Goal: Task Accomplishment & Management: Manage account settings

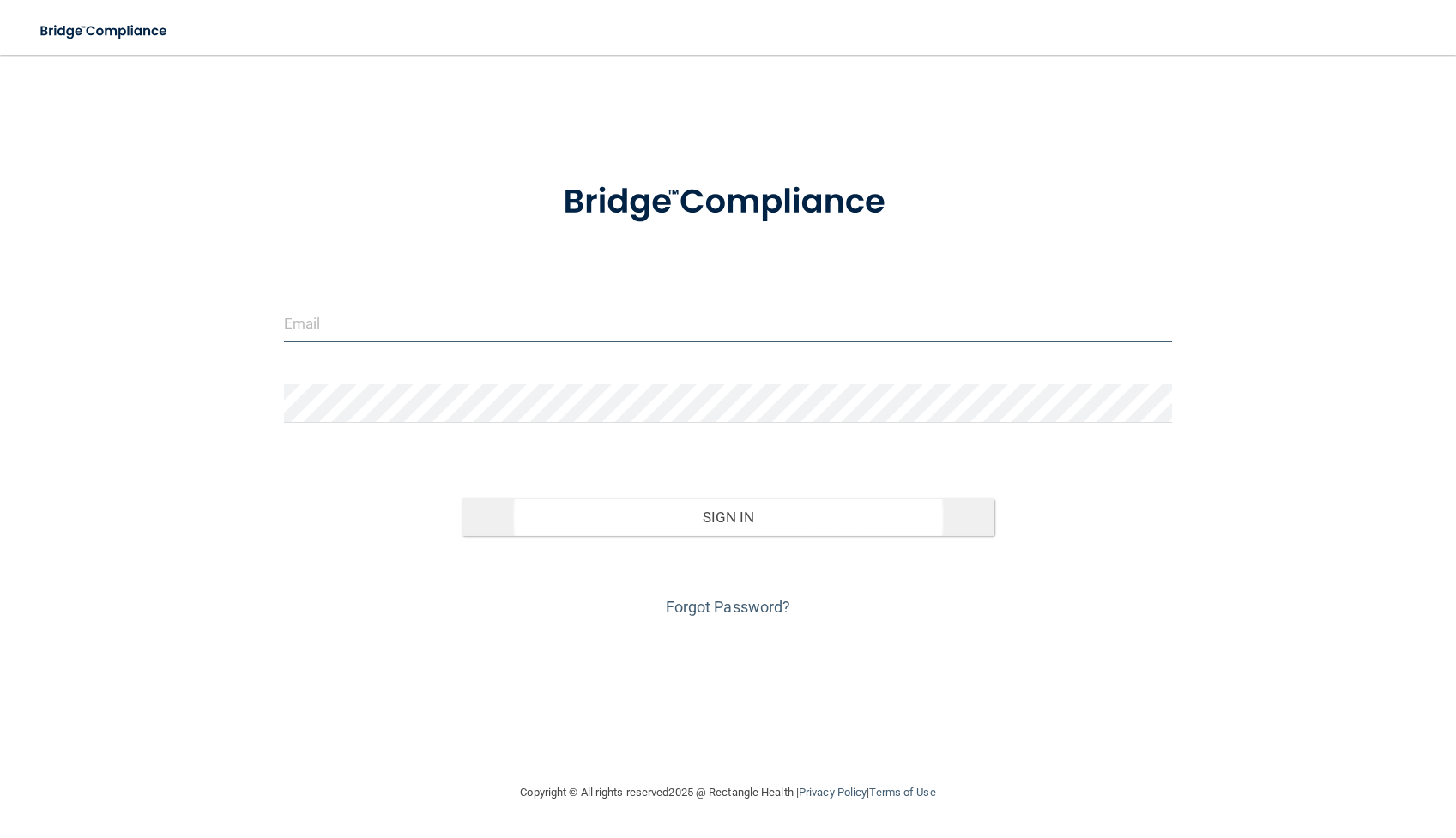
type input "[EMAIL_ADDRESS][DOMAIN_NAME]"
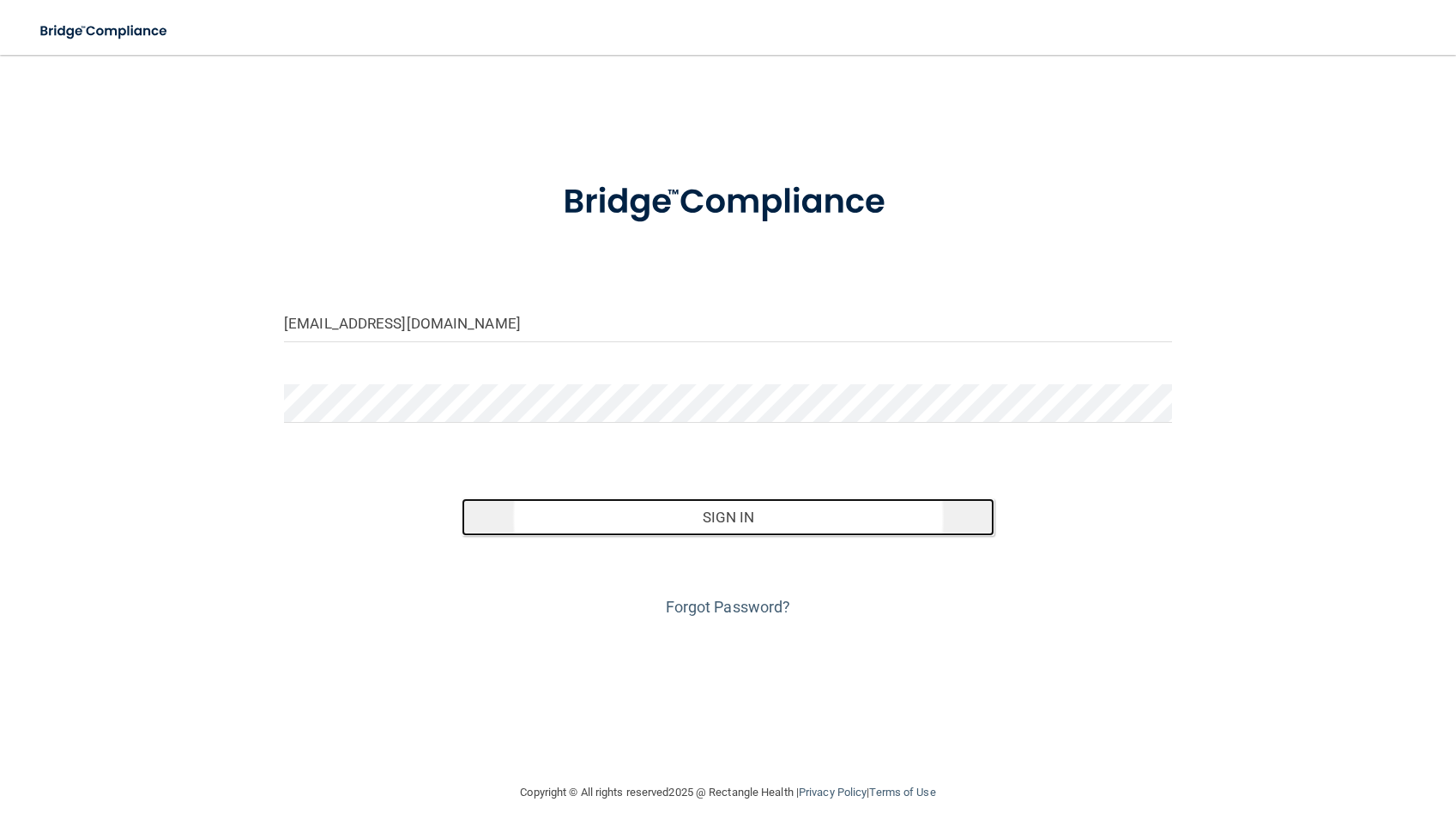
click at [744, 516] on button "Sign In" at bounding box center [728, 516] width 533 height 38
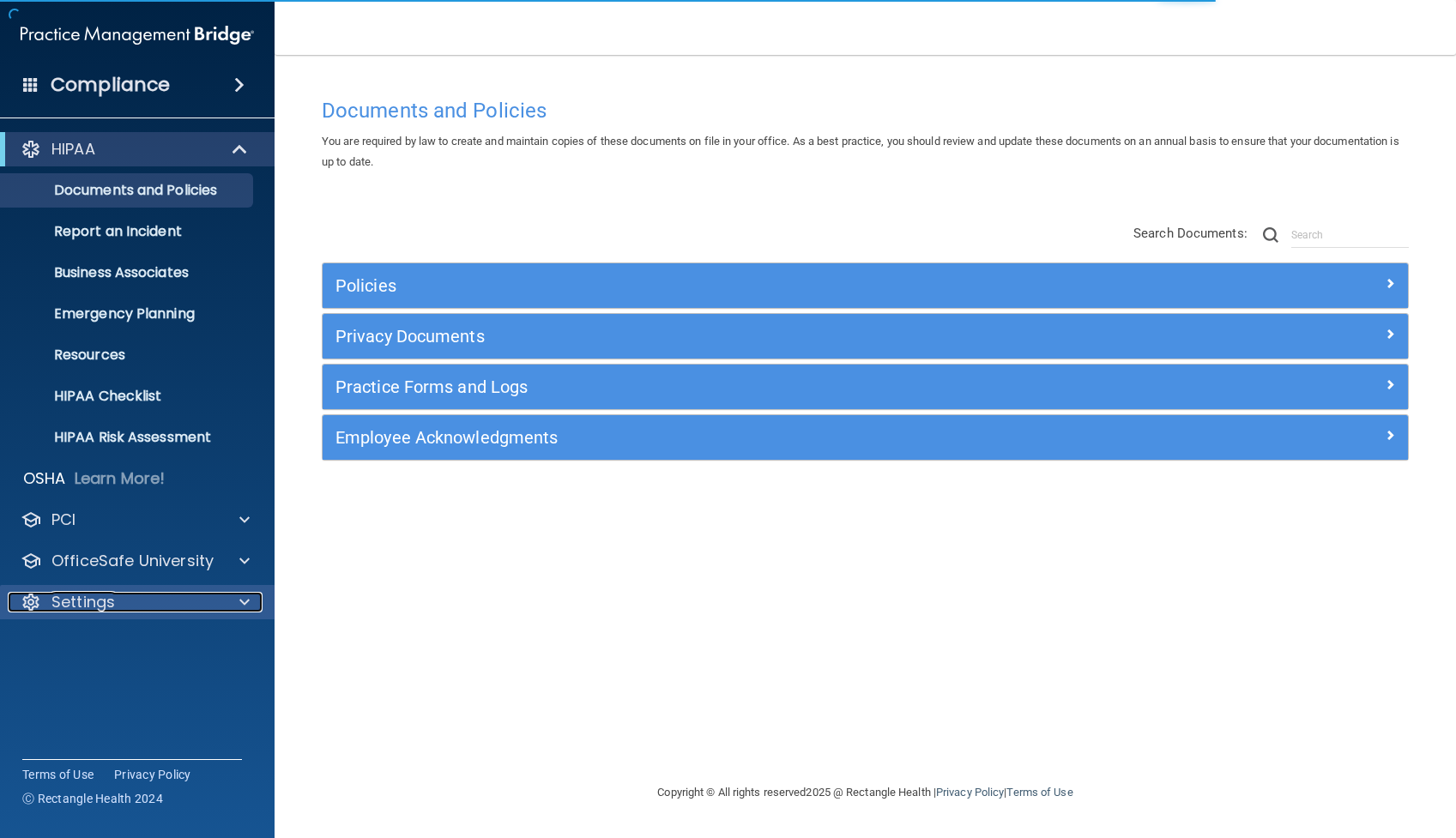
click at [101, 599] on p "Settings" at bounding box center [83, 601] width 63 height 20
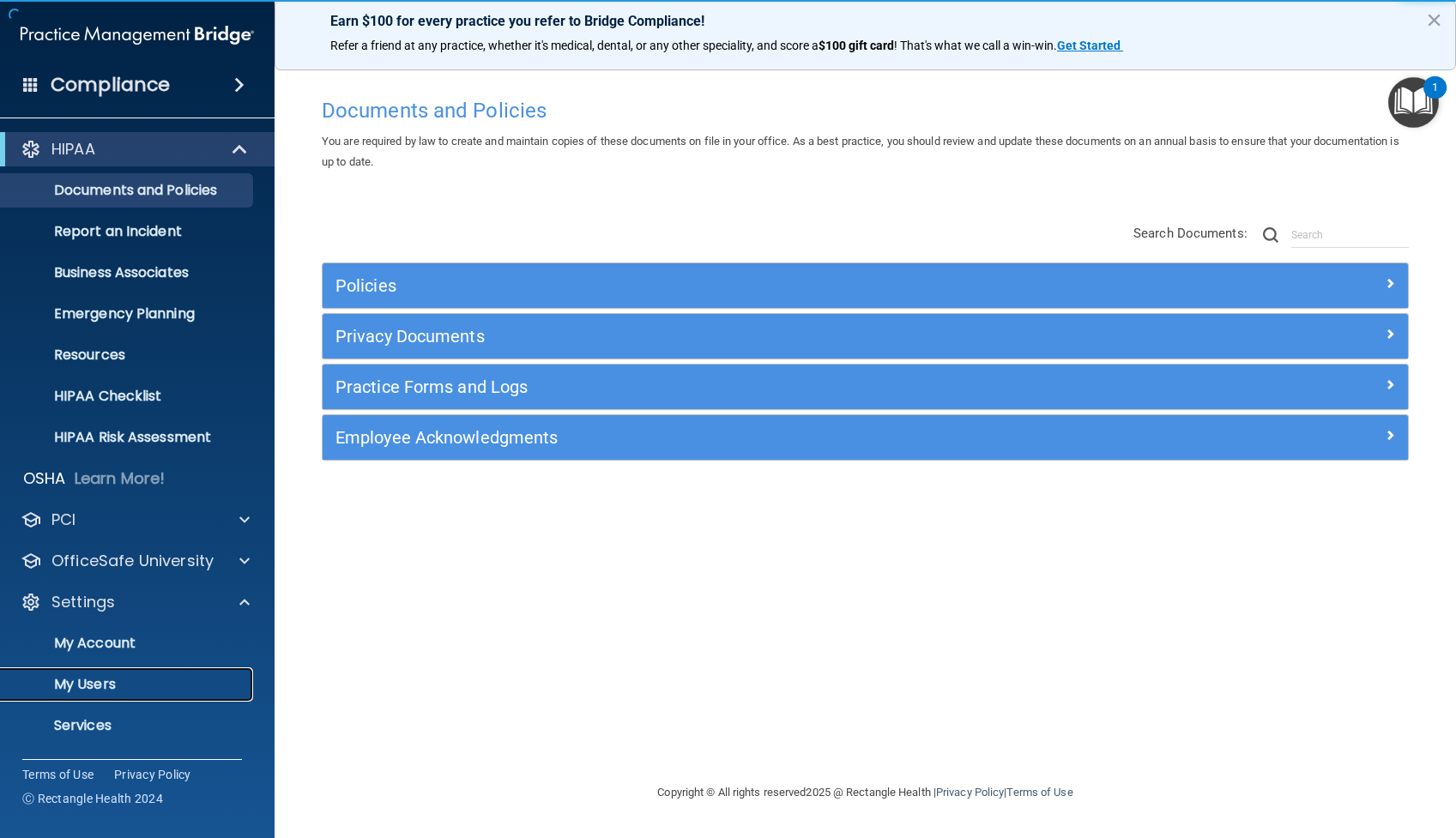
click at [101, 682] on p "My Users" at bounding box center [127, 684] width 234 height 17
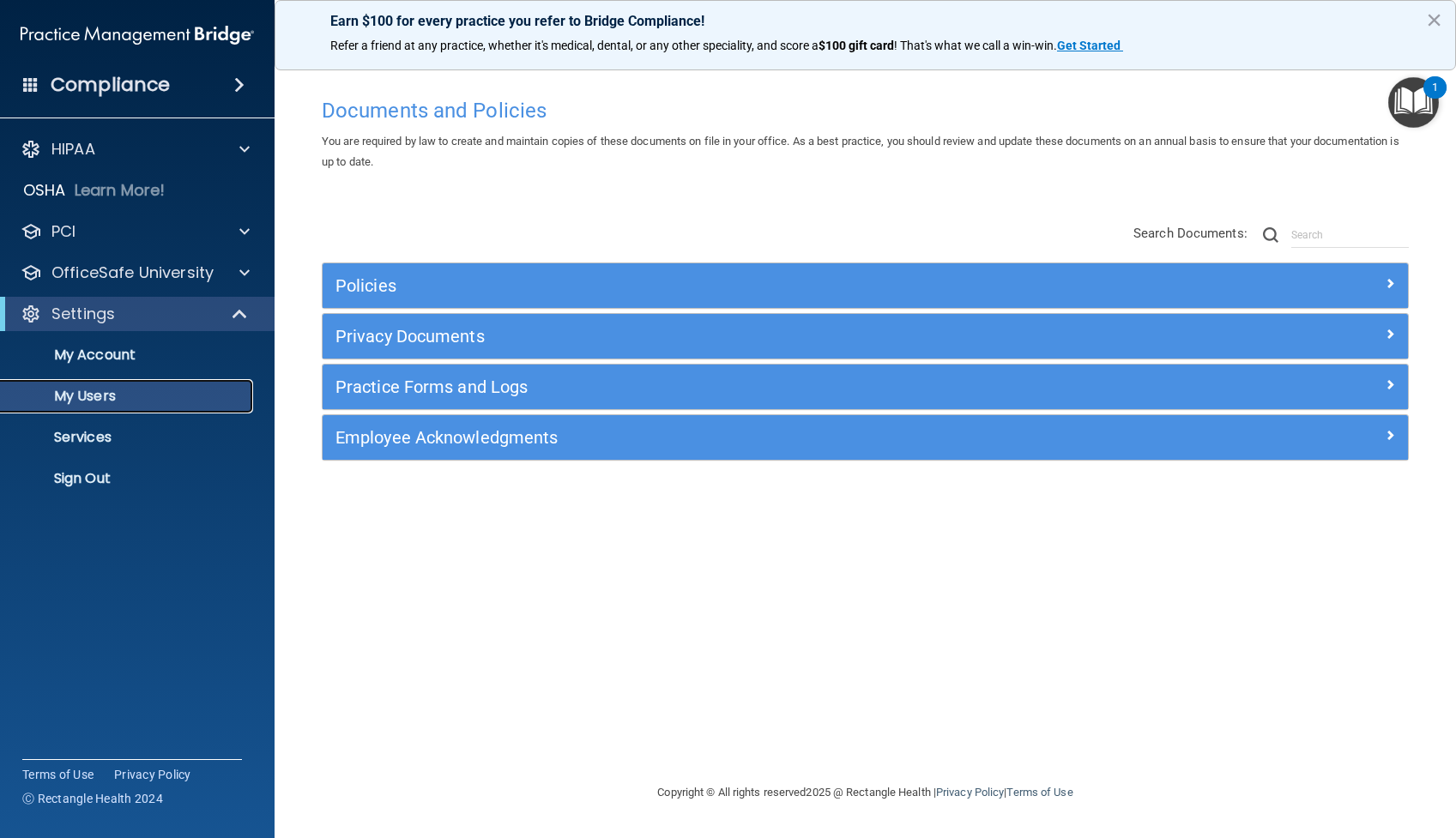
click at [98, 402] on p "My Users" at bounding box center [127, 397] width 234 height 17
select select "20"
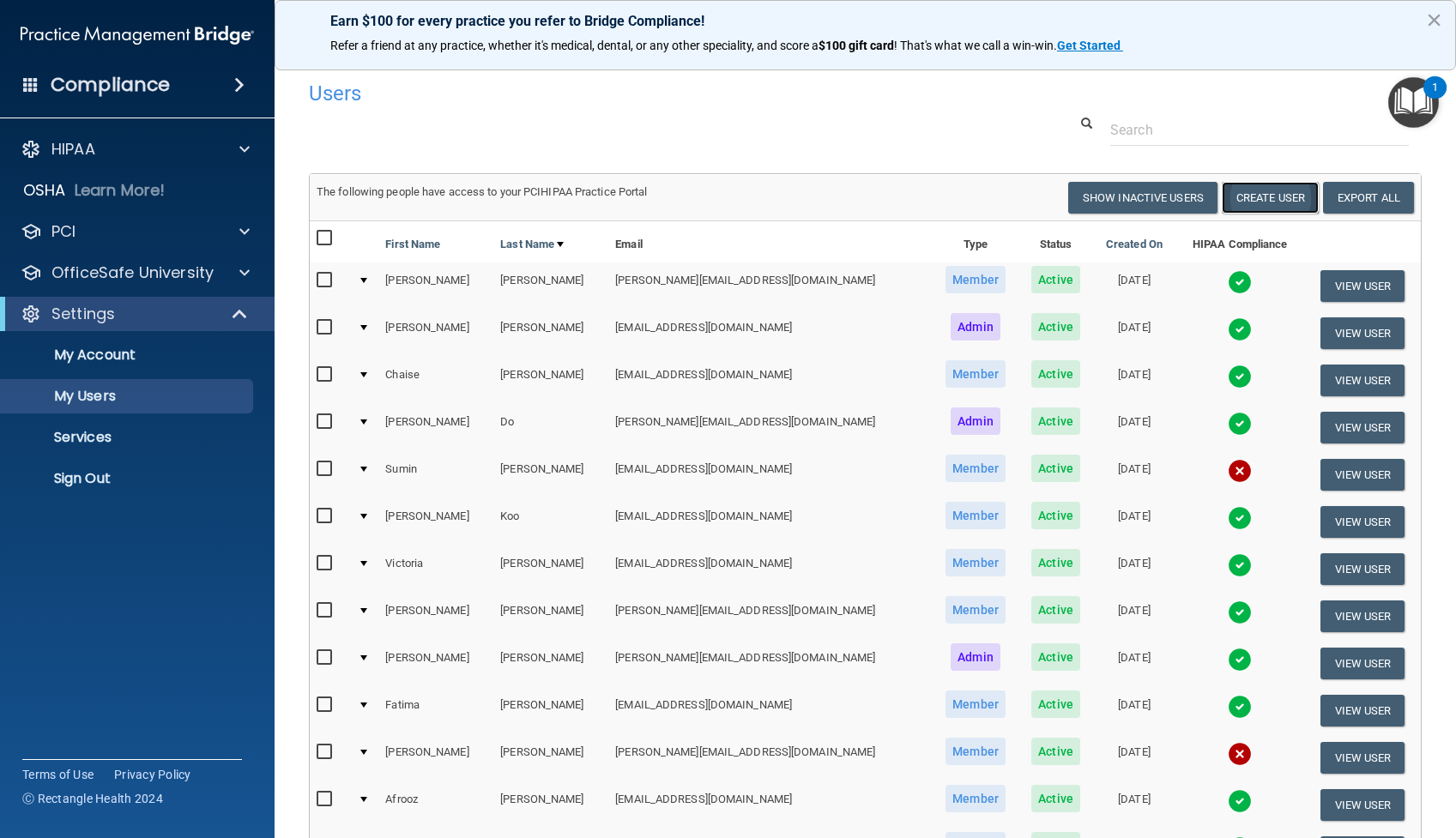
click at [1278, 195] on button "Create User" at bounding box center [1270, 197] width 97 height 32
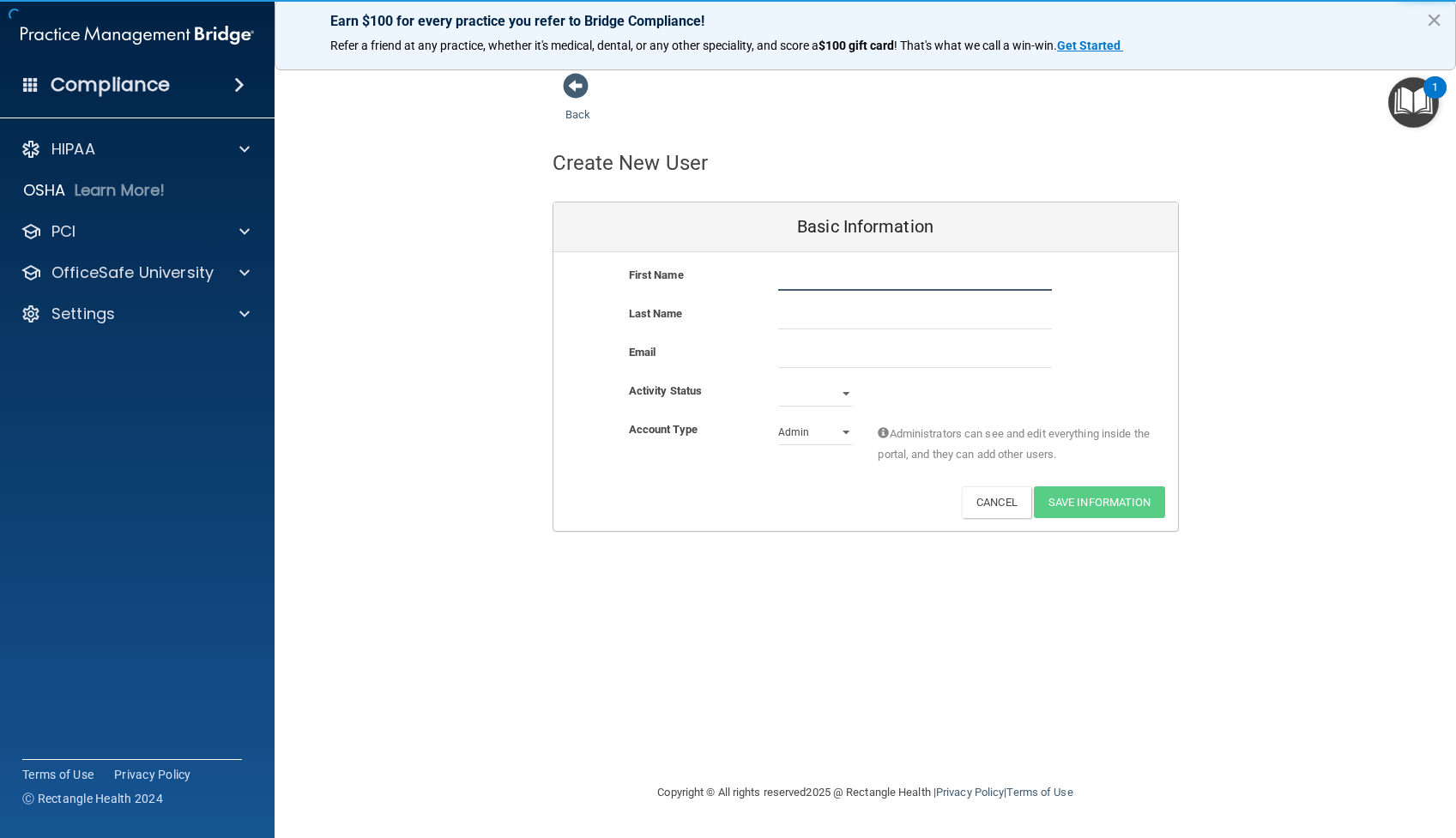
click at [870, 273] on input "text" at bounding box center [914, 277] width 273 height 25
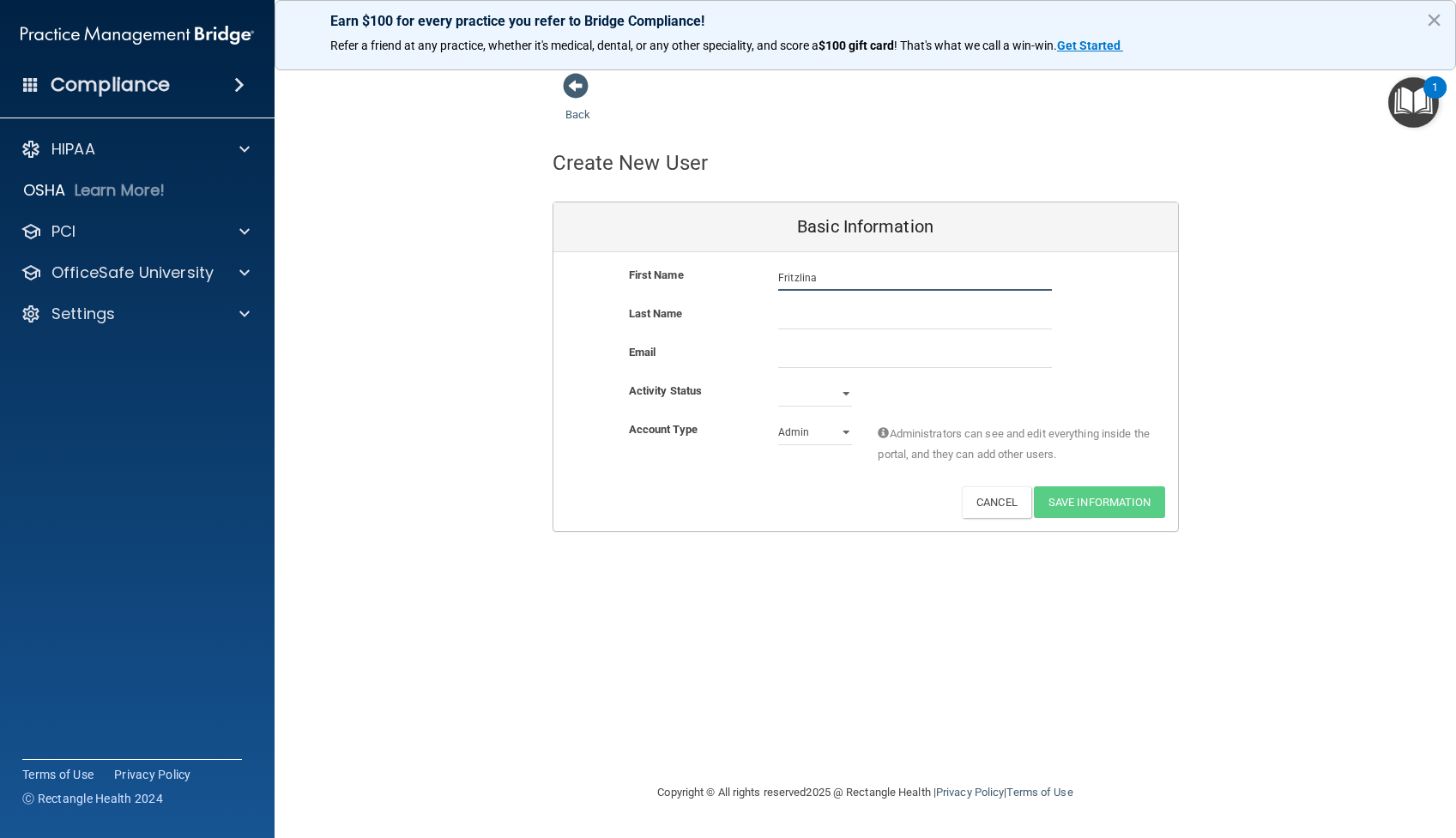
type input "Fritzlina"
click at [832, 314] on input "text" at bounding box center [914, 316] width 273 height 25
type input "[PERSON_NAME]"
click at [793, 362] on input "email" at bounding box center [914, 355] width 273 height 25
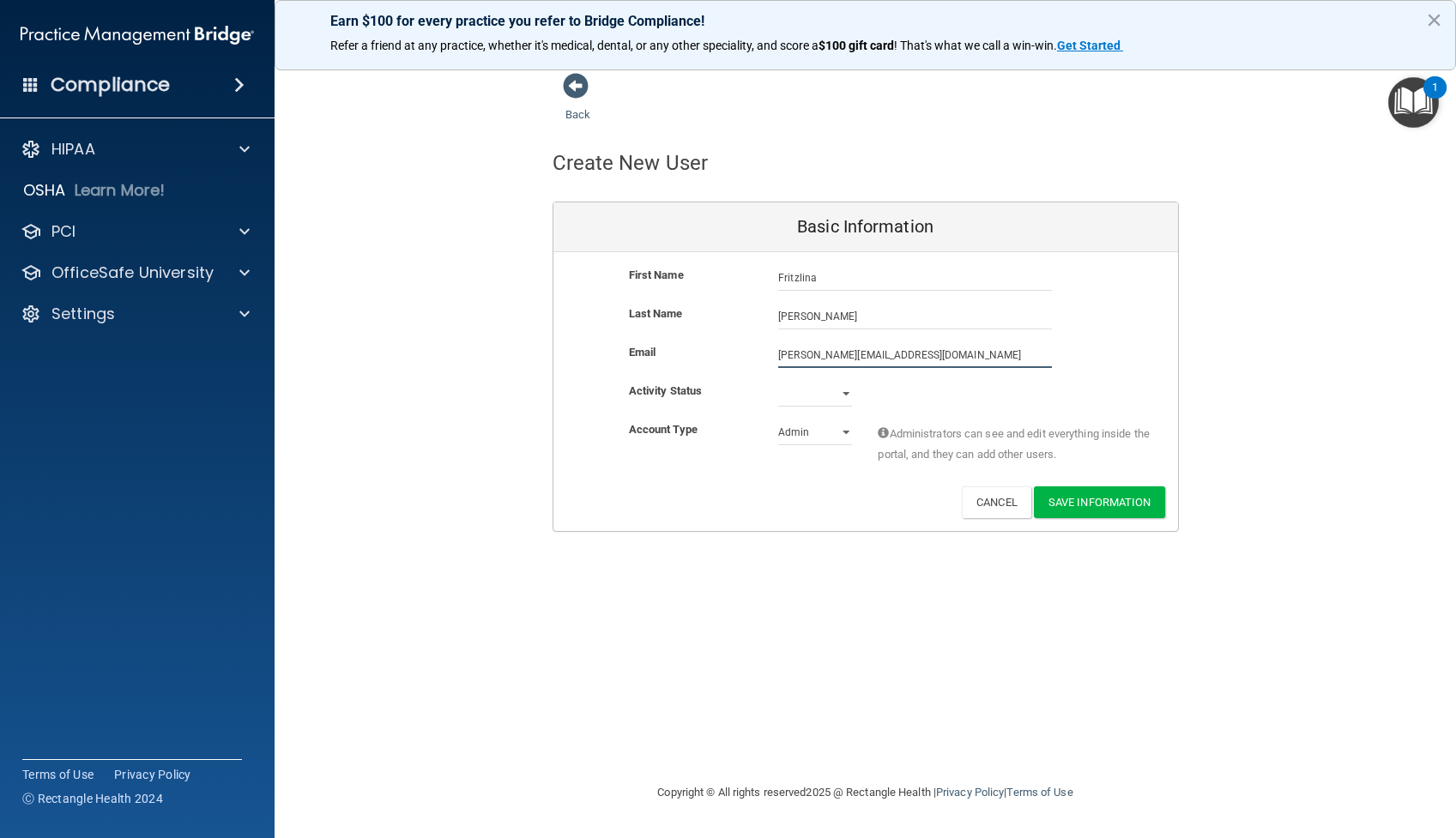
type input "[PERSON_NAME][EMAIL_ADDRESS][DOMAIN_NAME]"
click at [815, 397] on select "Active Inactive" at bounding box center [815, 394] width 74 height 25
select select "active"
click at [778, 381] on select "Active Inactive" at bounding box center [815, 394] width 74 height 25
click at [843, 432] on select "Admin Member" at bounding box center [815, 432] width 74 height 25
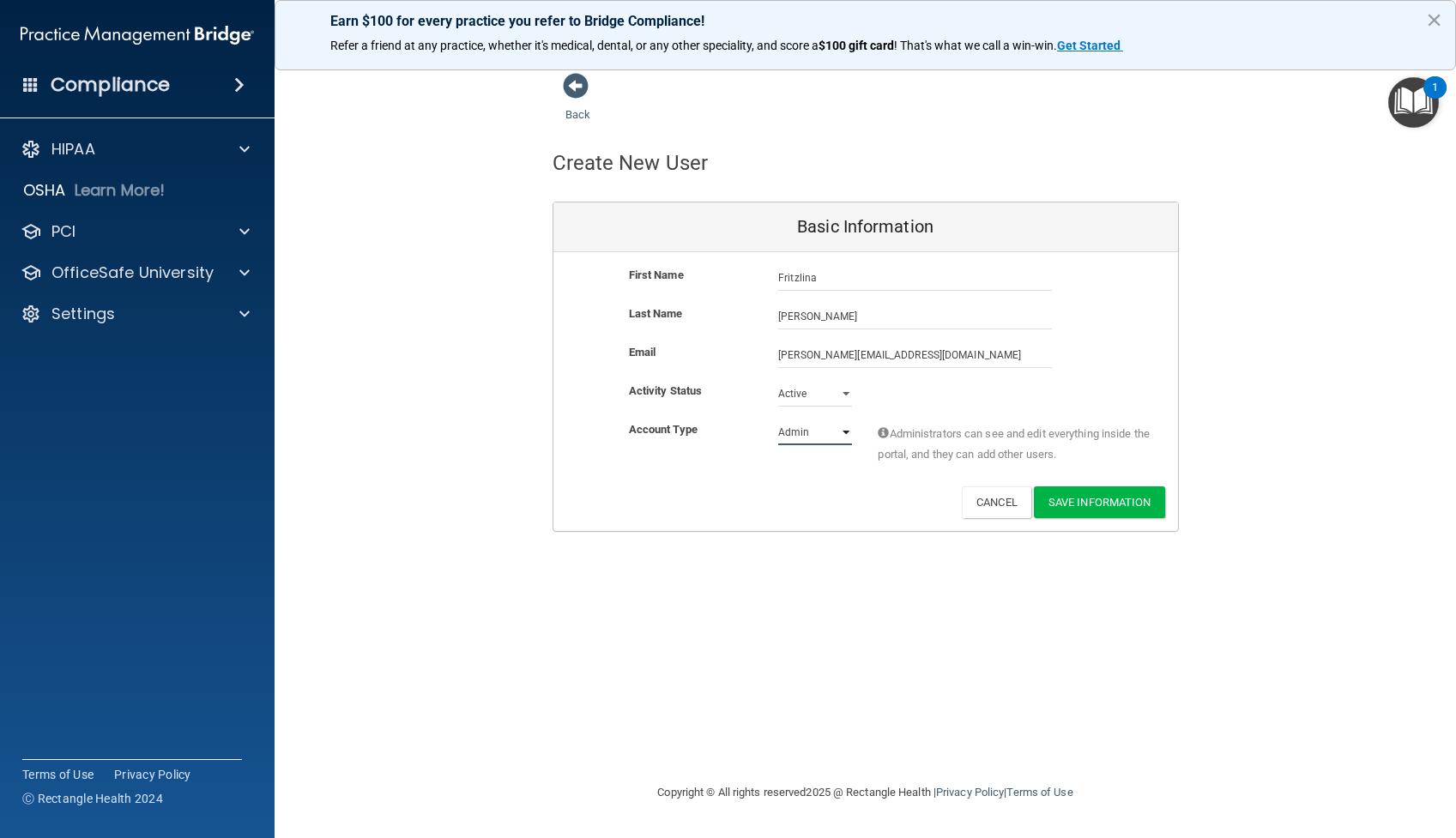
select select "practice_member"
click at [778, 419] on select "Admin Member" at bounding box center [815, 432] width 74 height 25
click at [1083, 502] on button "Save Information" at bounding box center [1099, 502] width 131 height 32
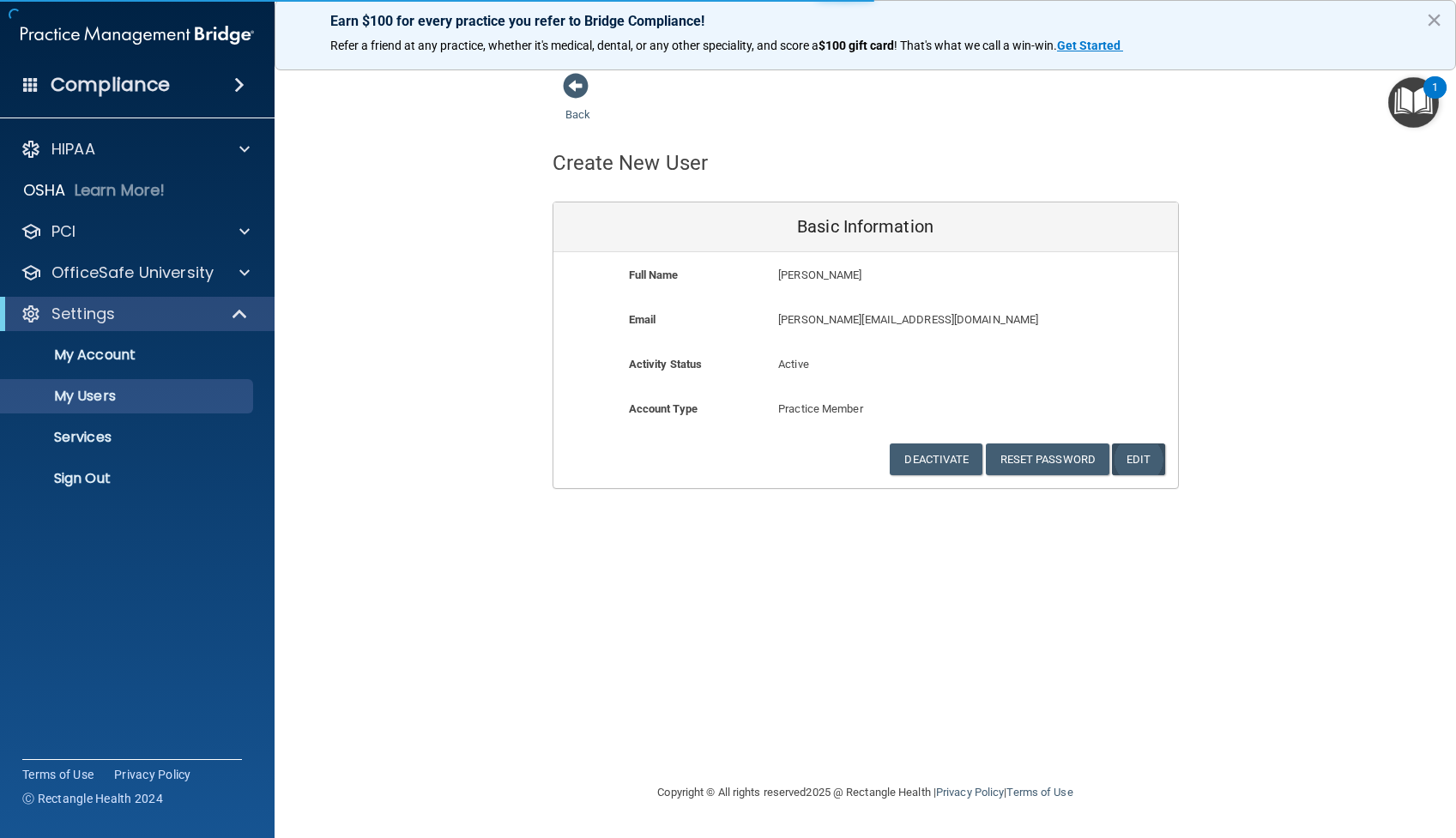
select select "20"
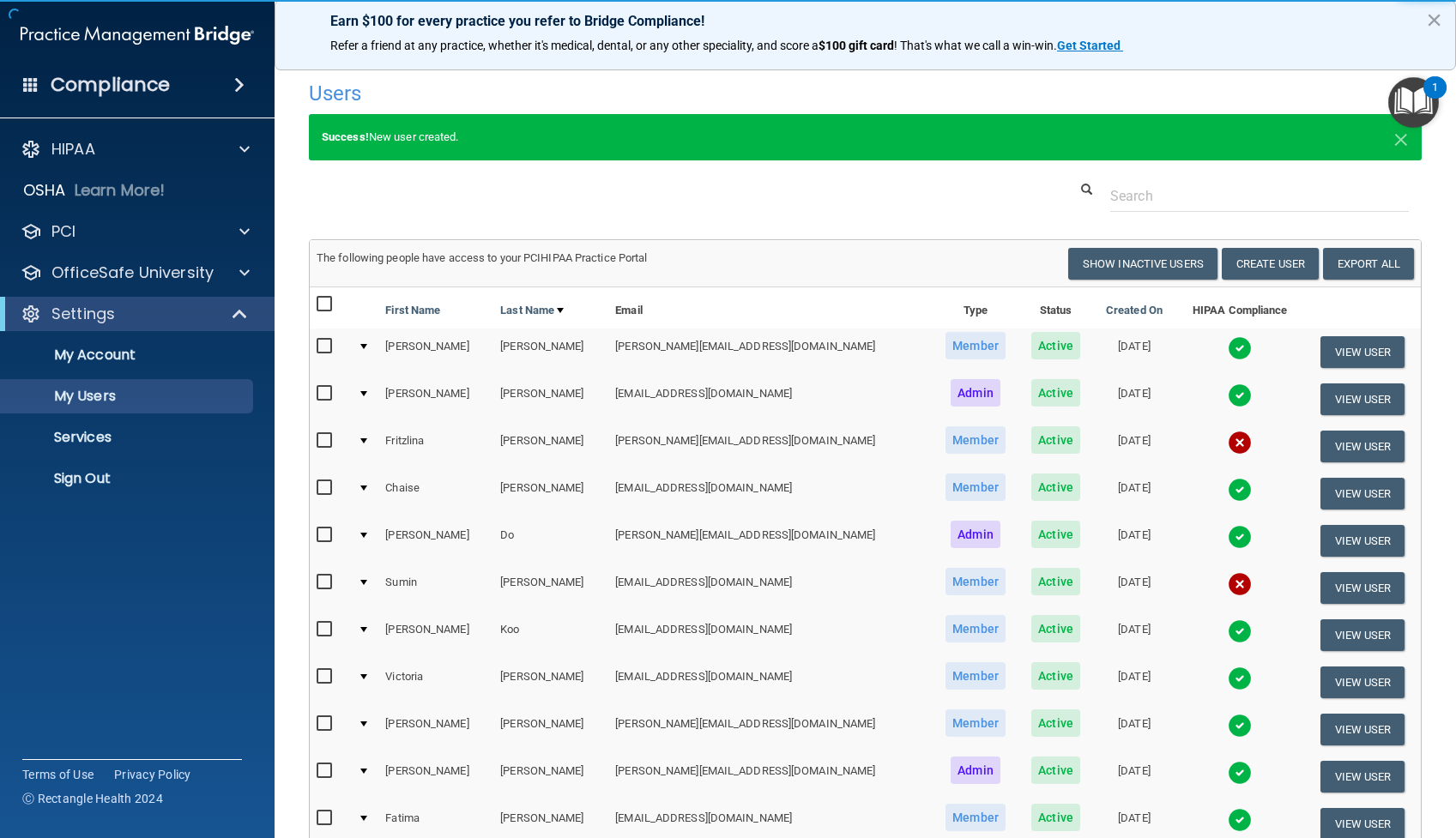
click at [1019, 305] on th "Status" at bounding box center [1056, 307] width 74 height 41
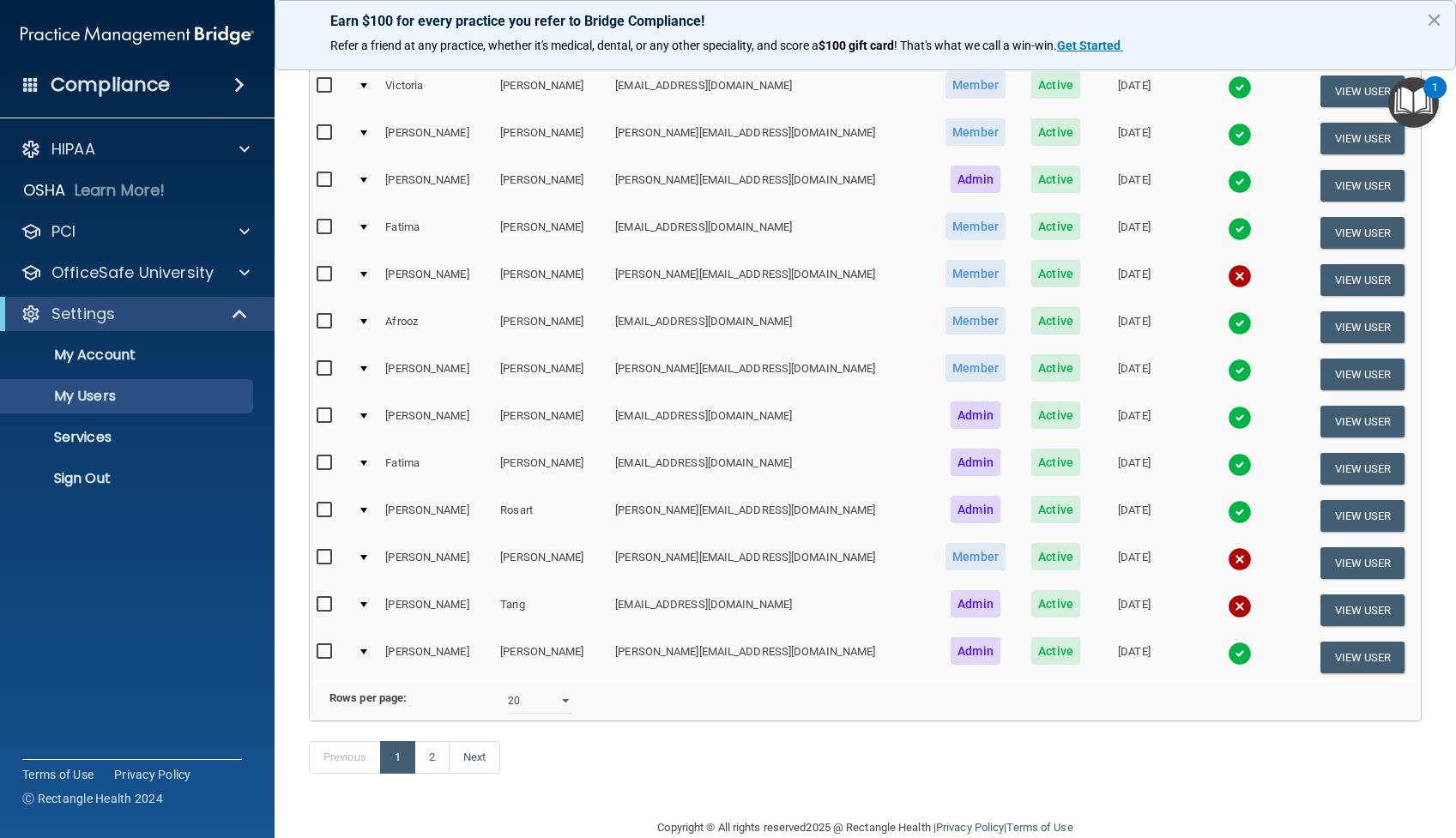
scroll to position [621, 0]
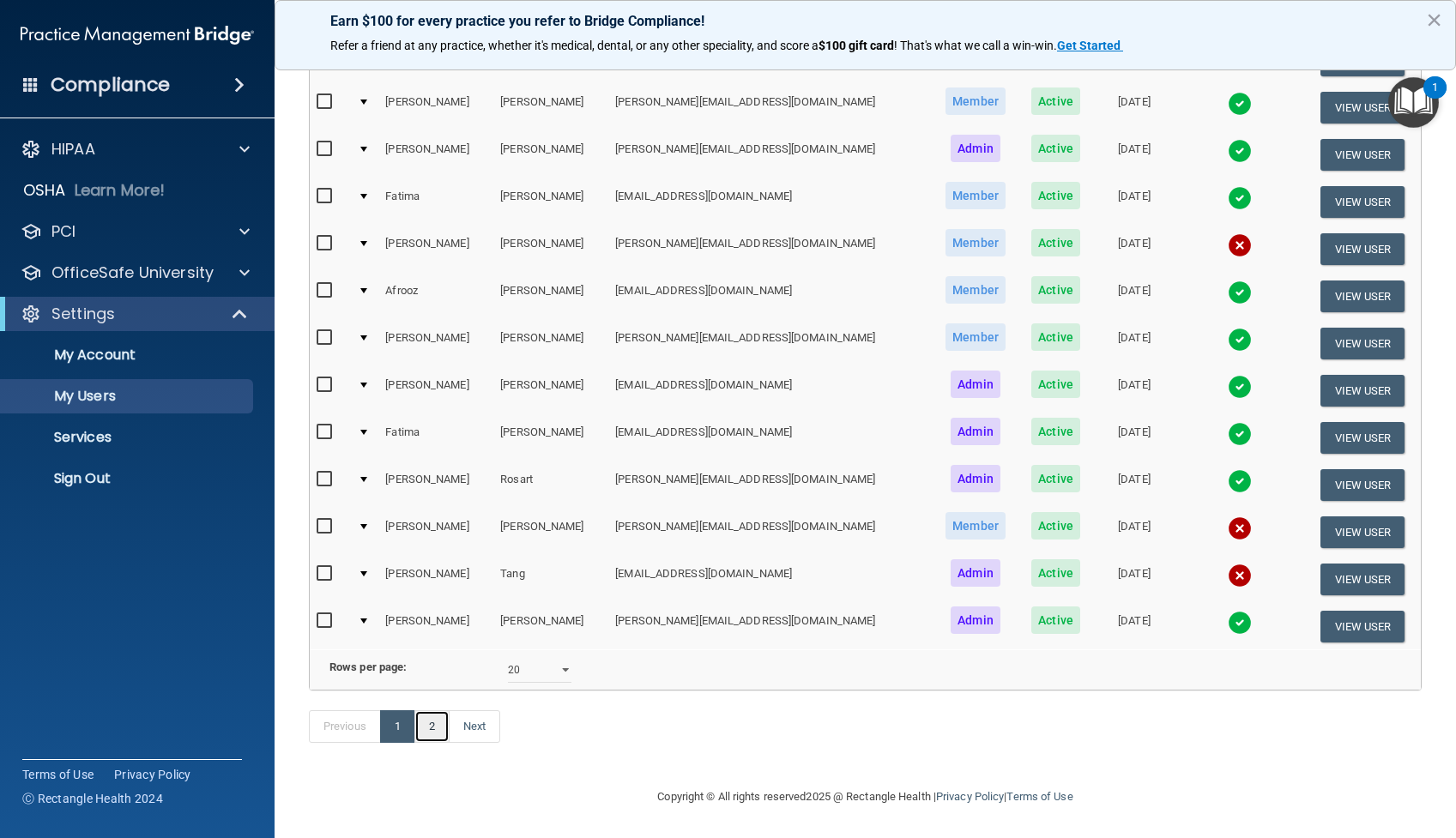
click at [436, 722] on link "2" at bounding box center [432, 726] width 35 height 33
select select "20"
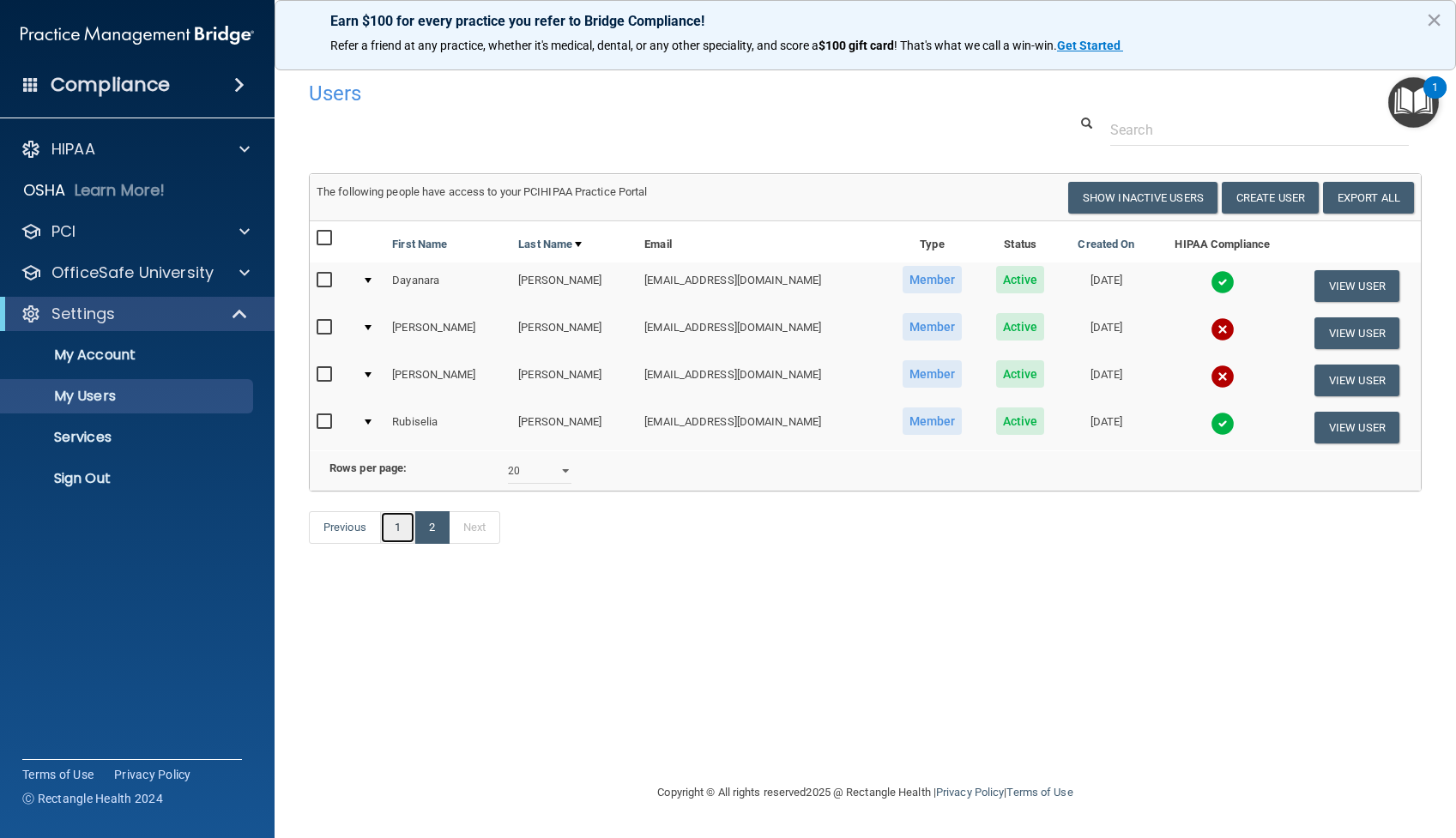
click at [400, 526] on link "1" at bounding box center [398, 528] width 35 height 33
select select "20"
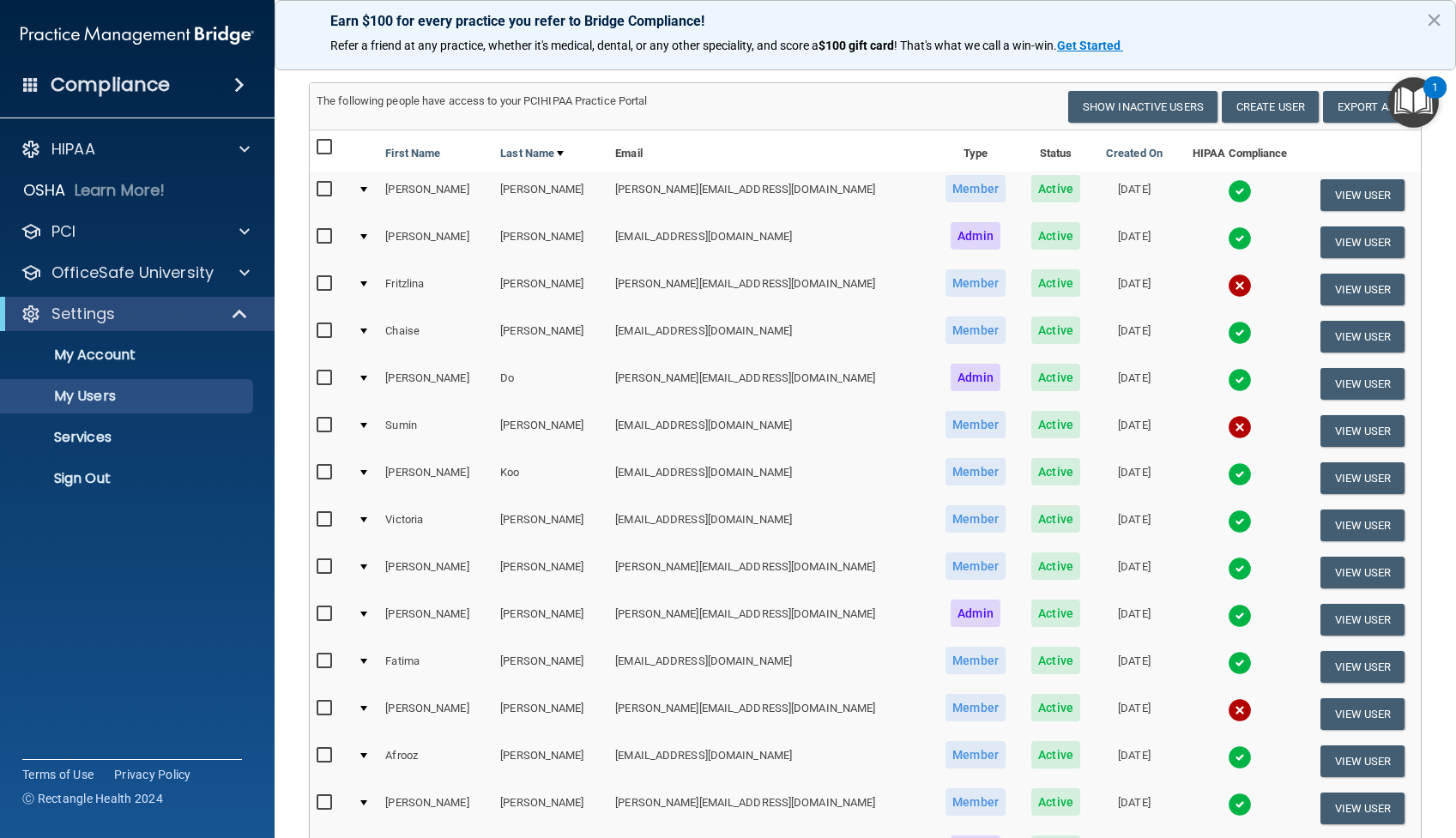
scroll to position [555, 0]
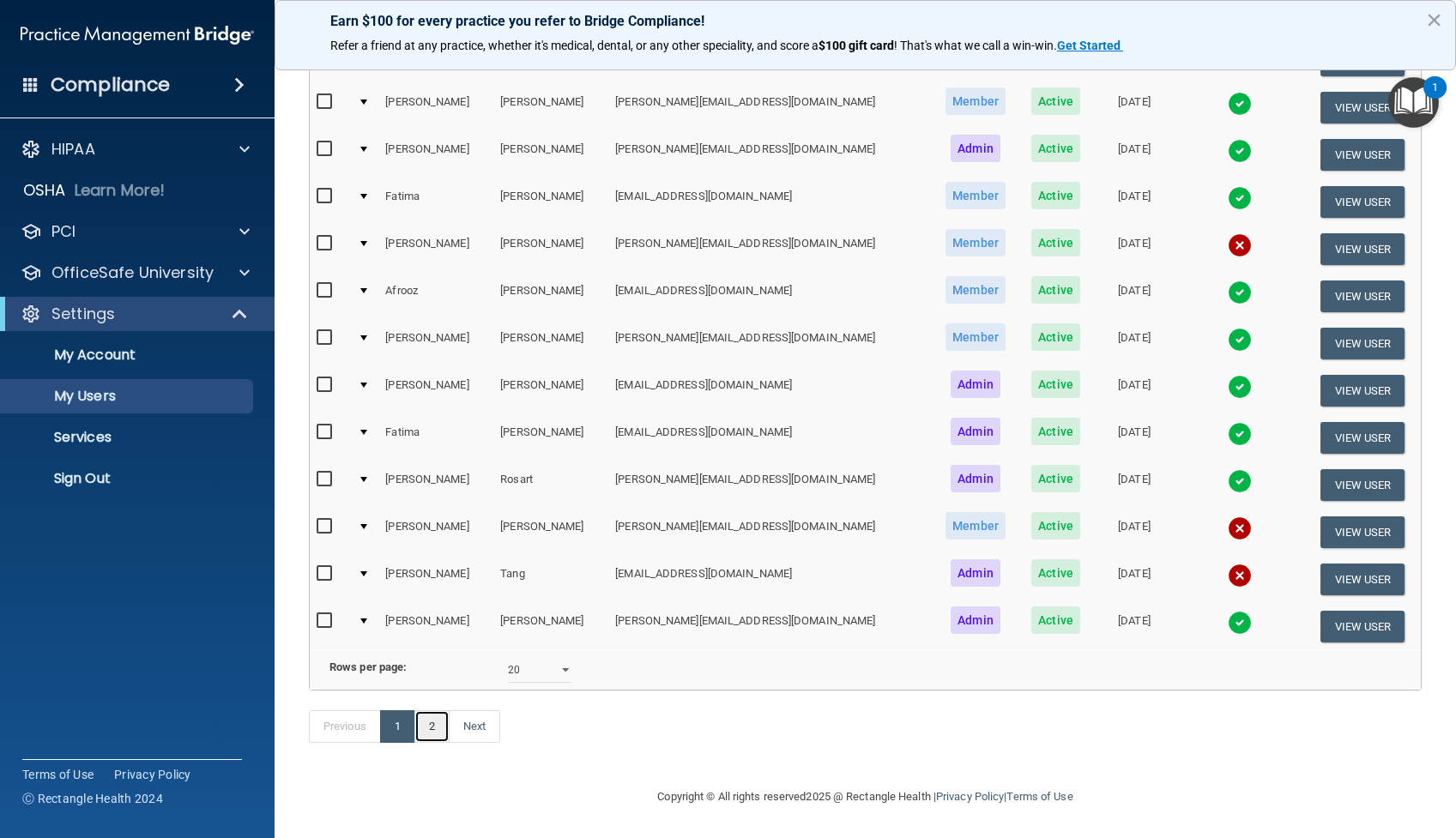
click at [434, 725] on link "2" at bounding box center [432, 726] width 35 height 33
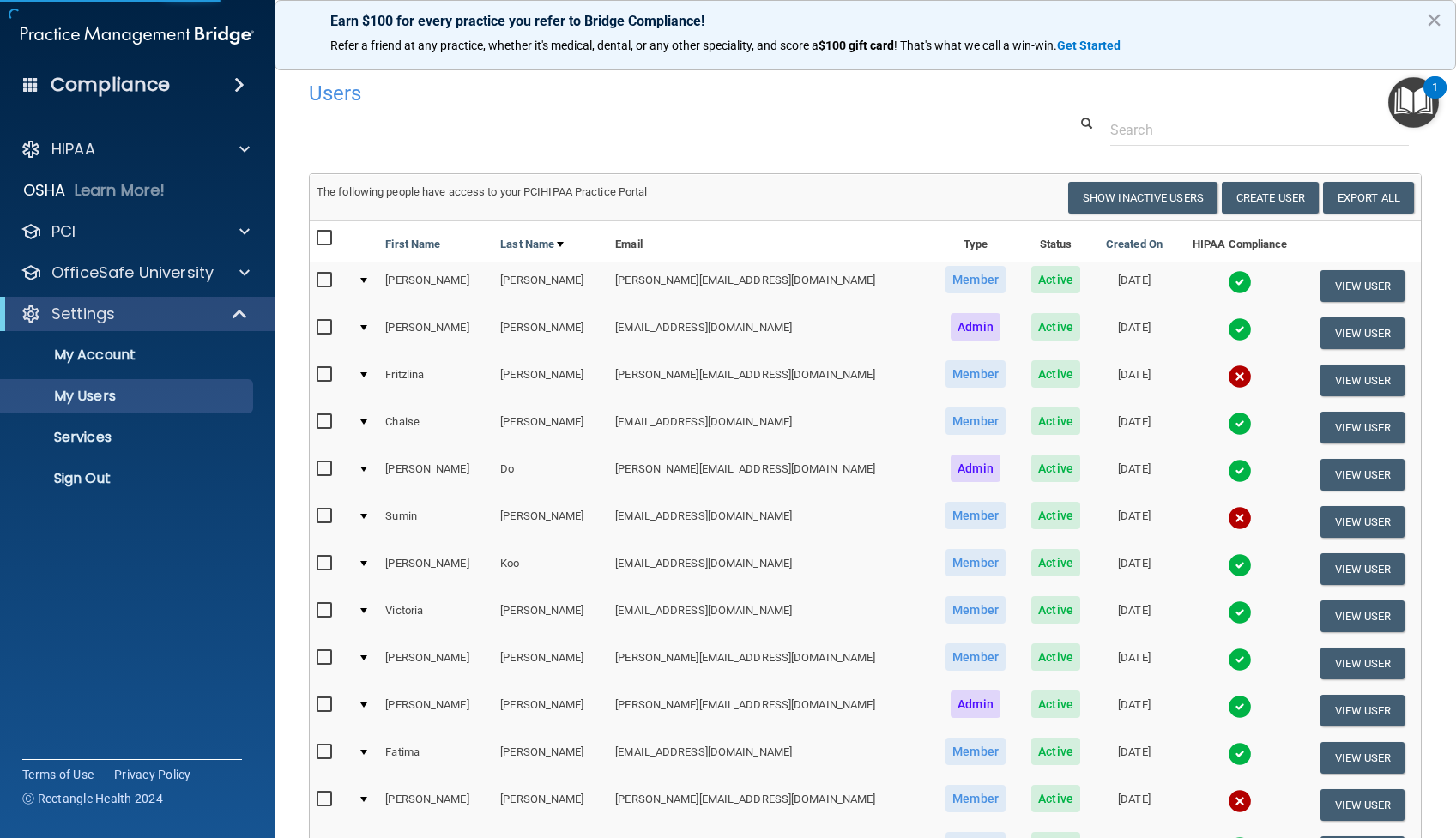
select select "20"
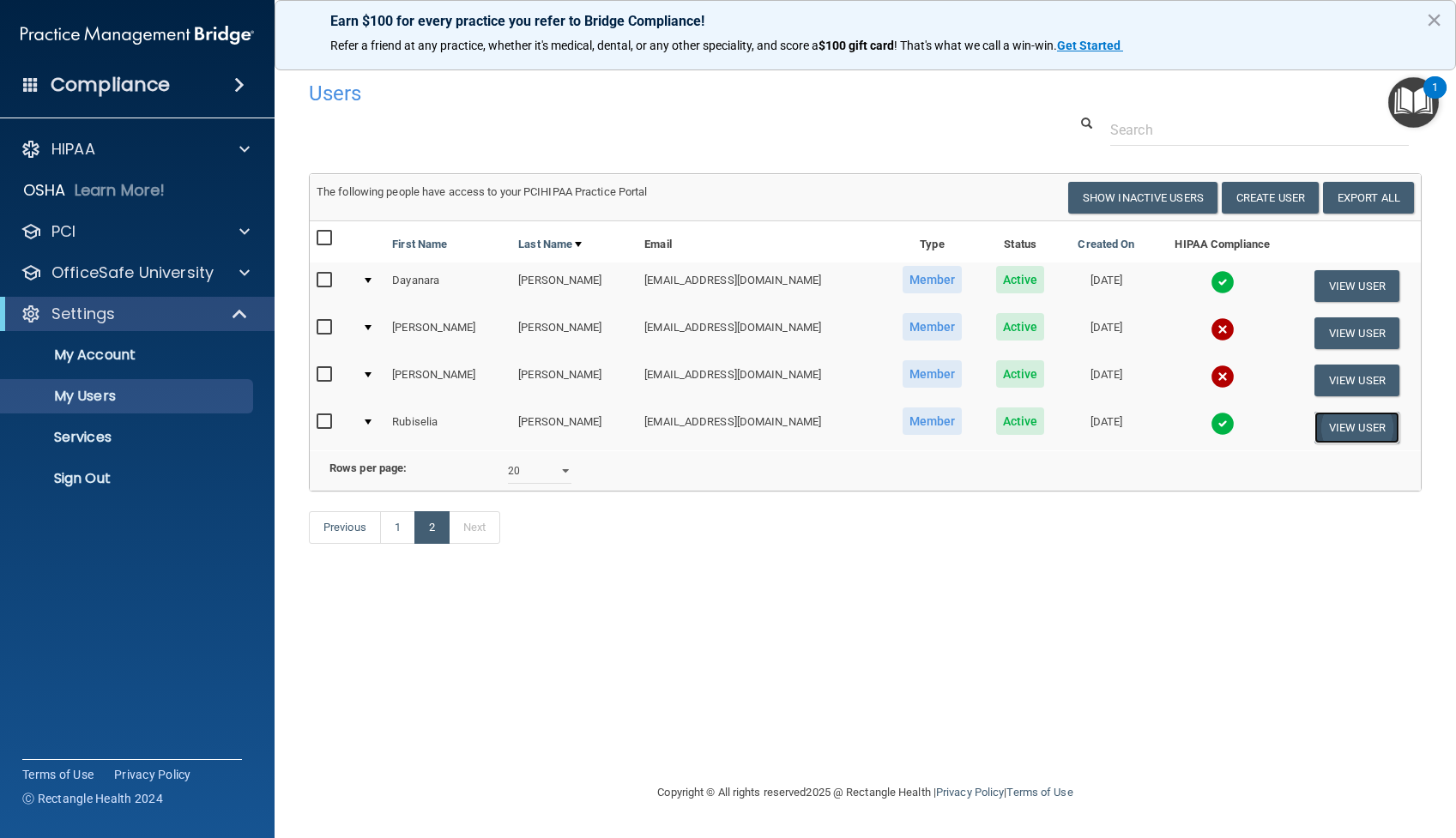
click at [1346, 429] on button "View User" at bounding box center [1356, 427] width 85 height 32
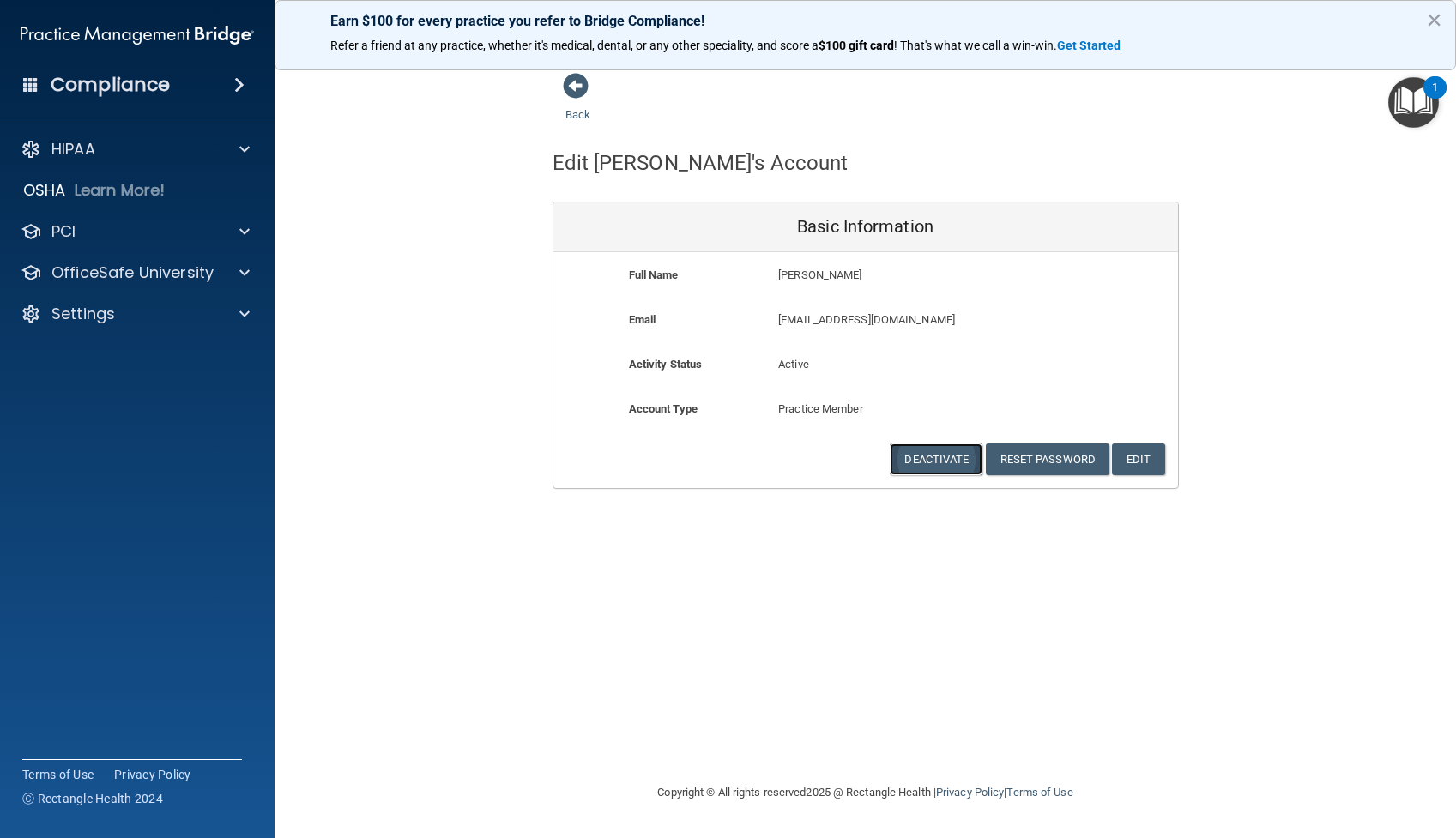
click at [933, 455] on button "Deactivate" at bounding box center [936, 459] width 92 height 32
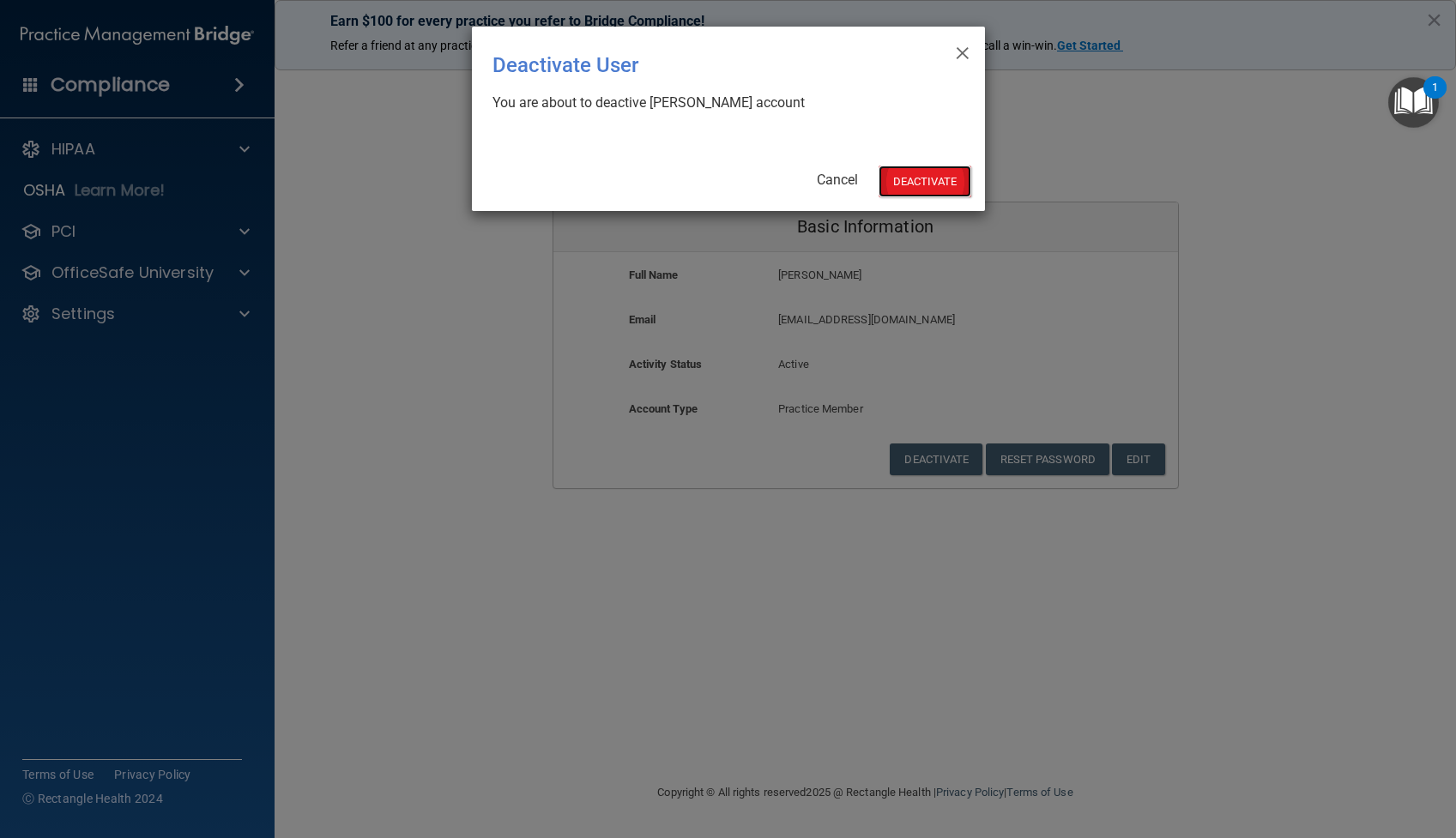
click at [943, 181] on button "Deactivate" at bounding box center [924, 181] width 92 height 32
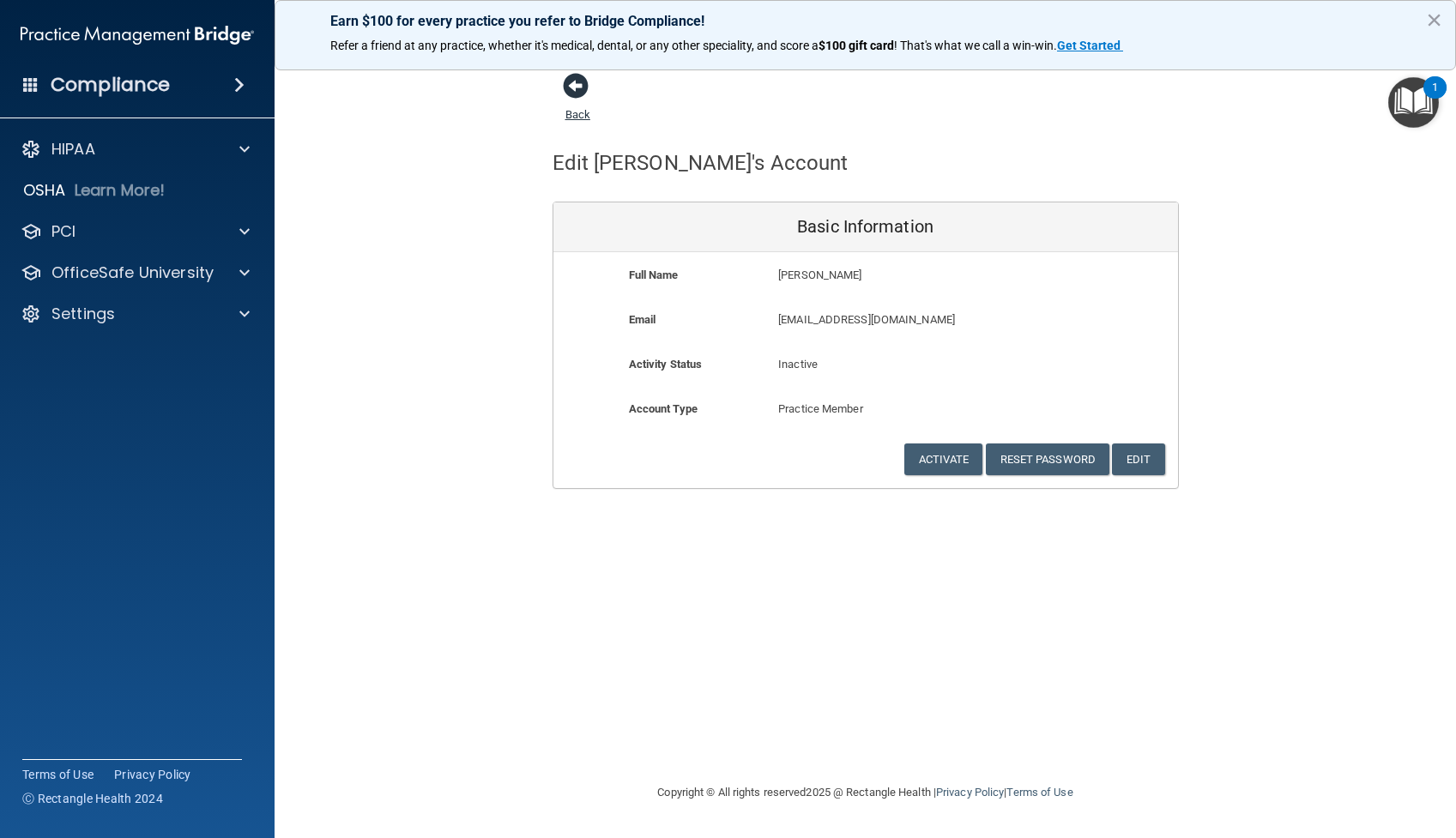
click at [574, 94] on span at bounding box center [576, 86] width 25 height 25
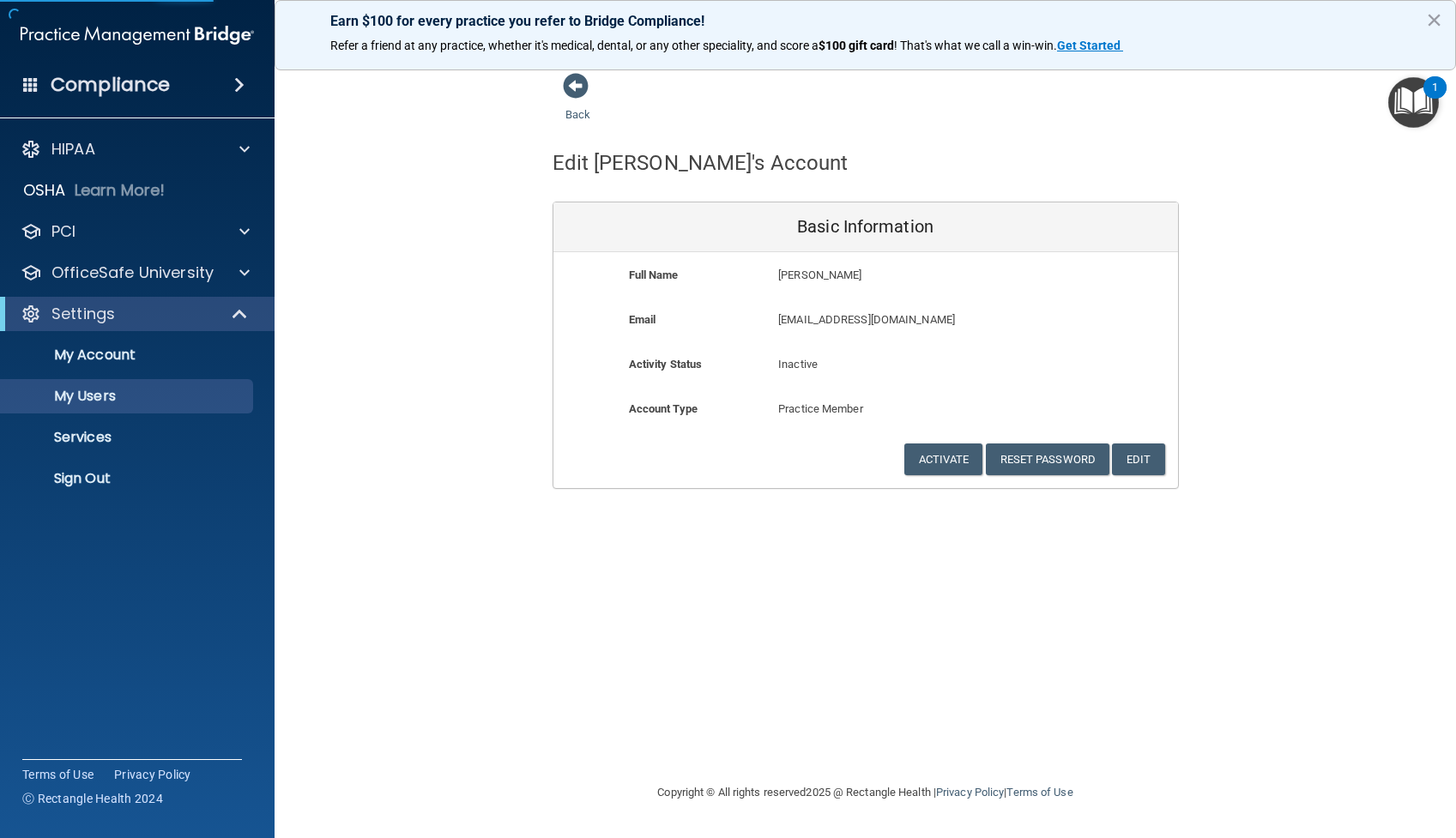
select select "20"
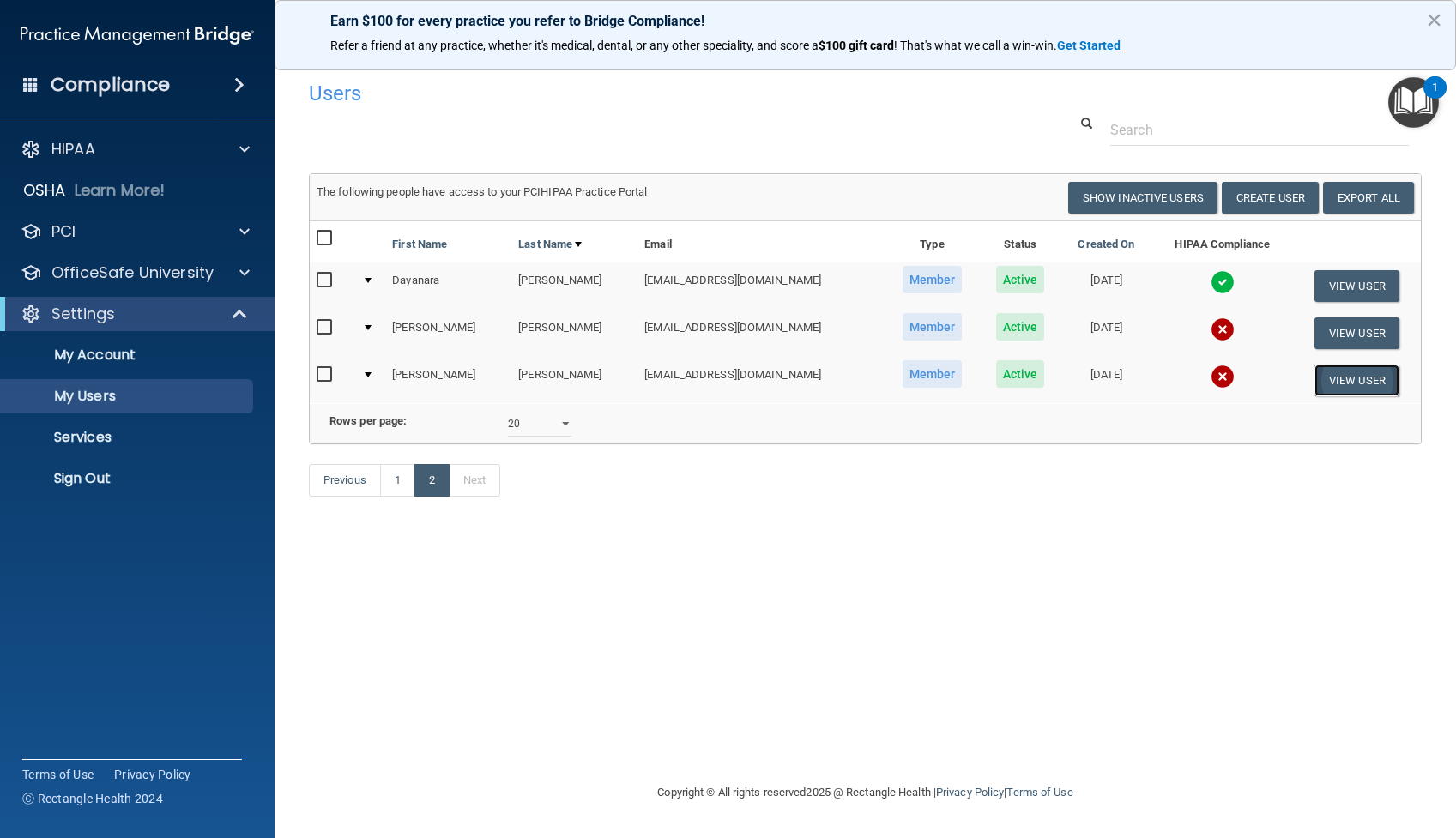
click at [1331, 388] on button "View User" at bounding box center [1356, 380] width 85 height 32
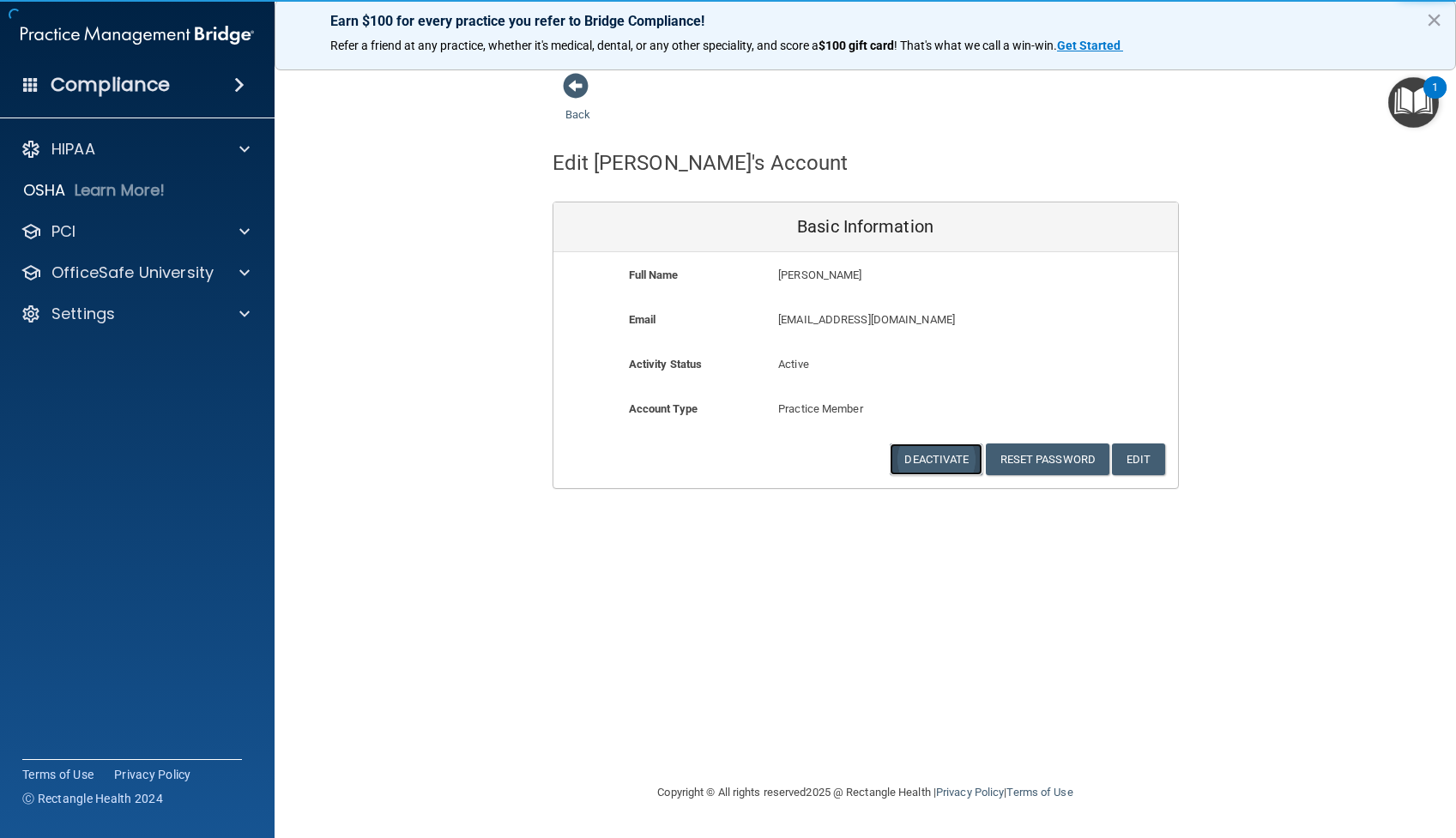
click at [936, 461] on button "Deactivate" at bounding box center [936, 459] width 92 height 32
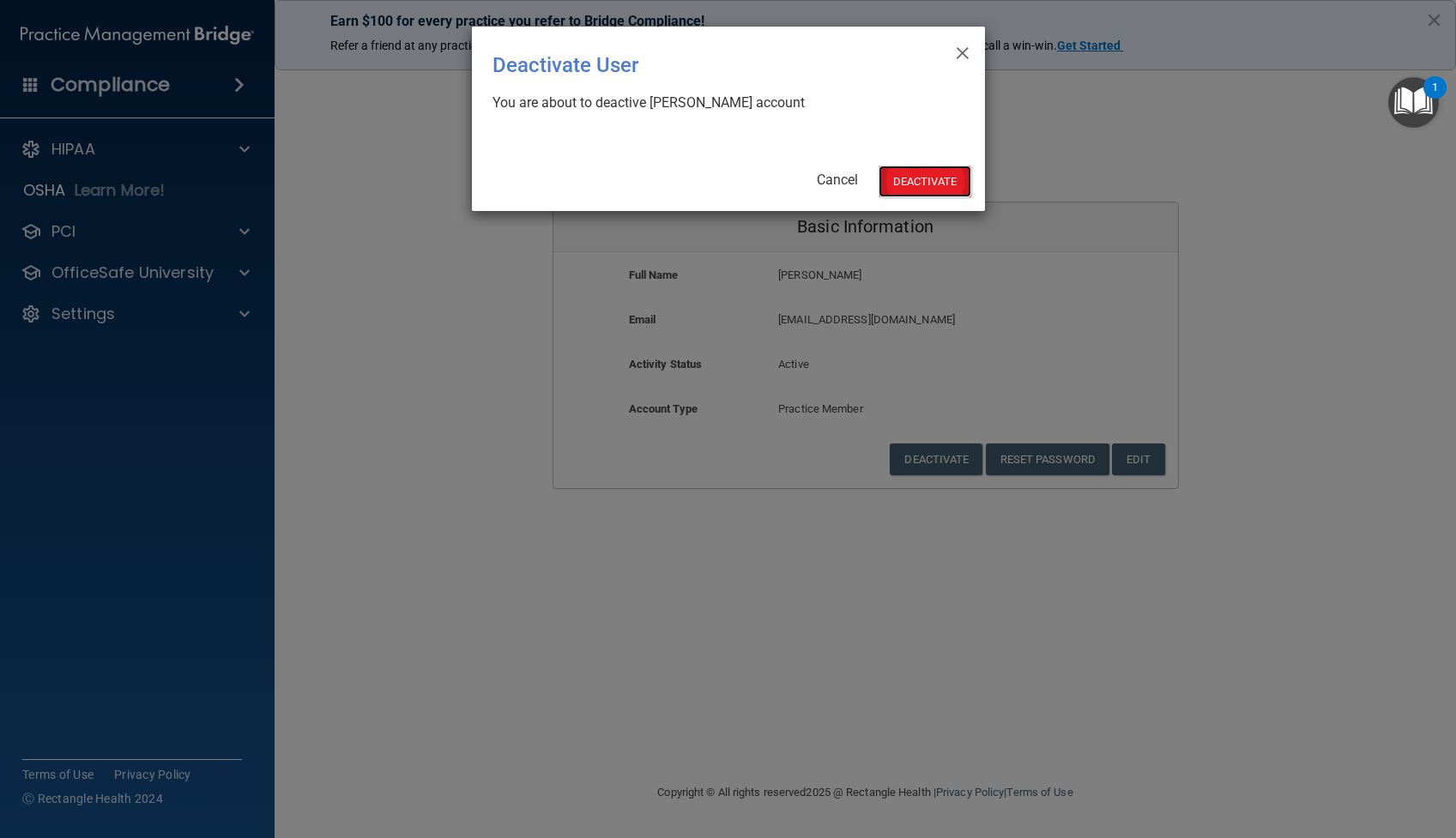
click at [946, 178] on button "Deactivate" at bounding box center [924, 181] width 92 height 32
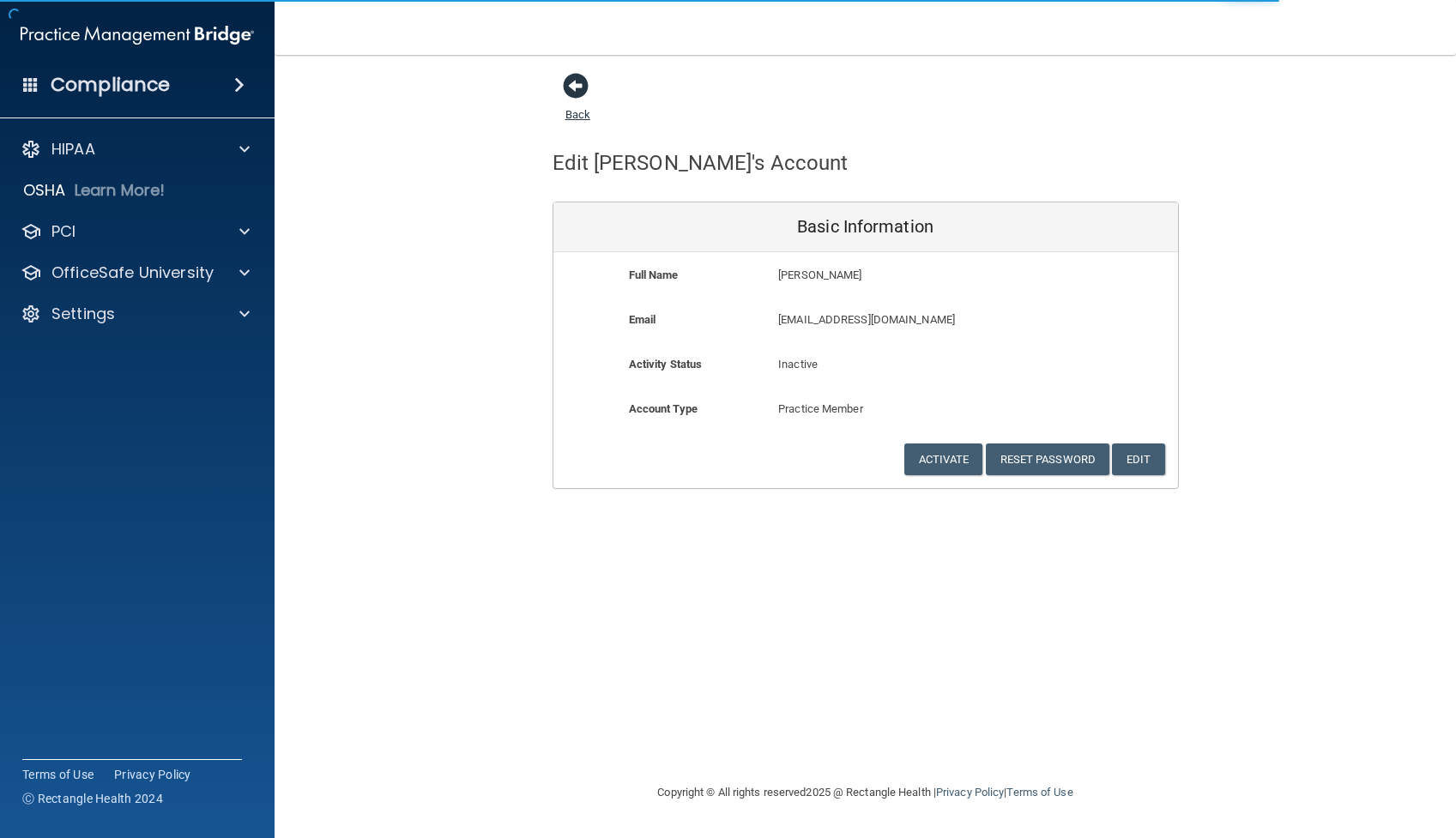
click at [571, 112] on link "Back" at bounding box center [578, 104] width 25 height 33
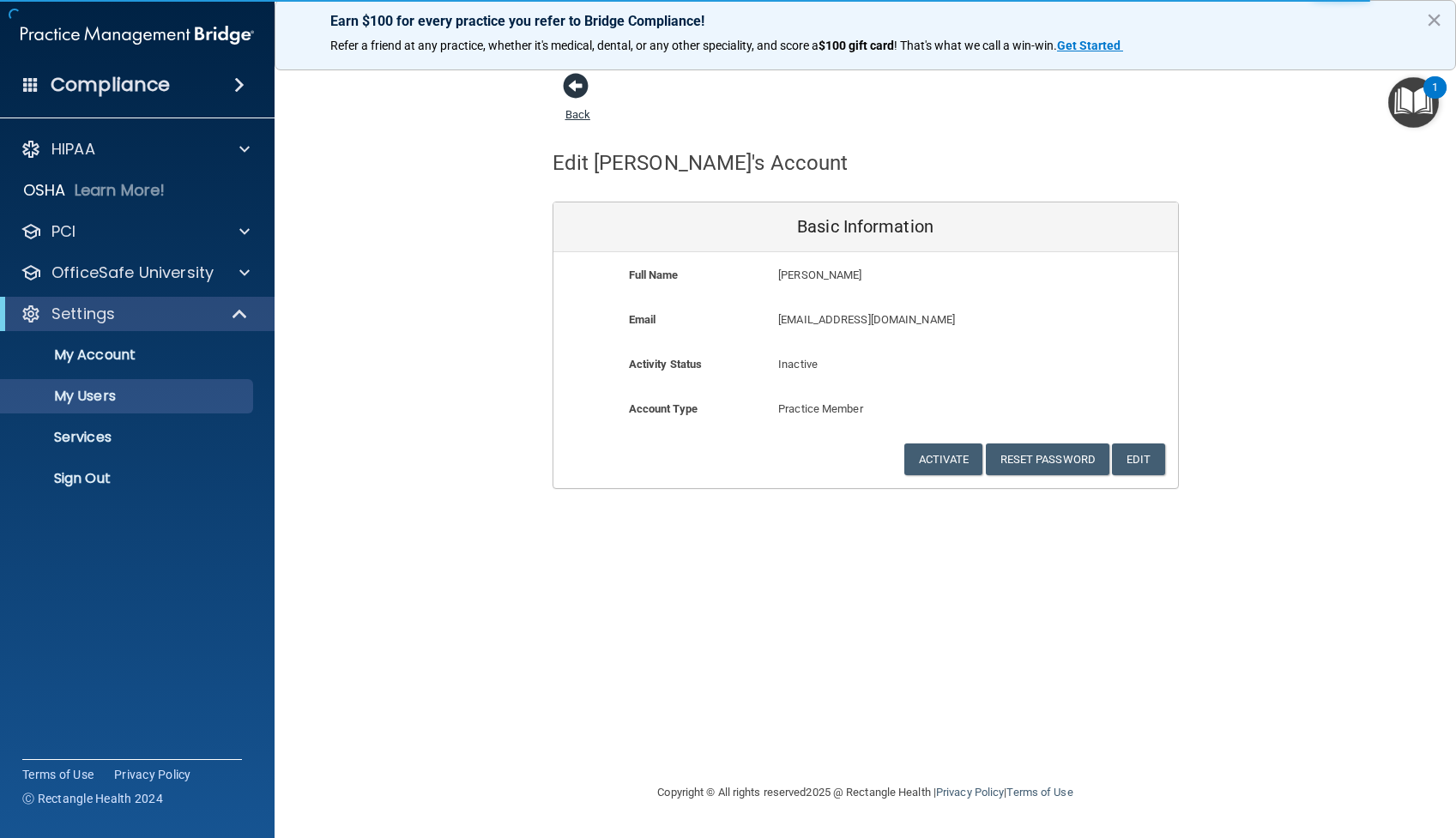
select select "20"
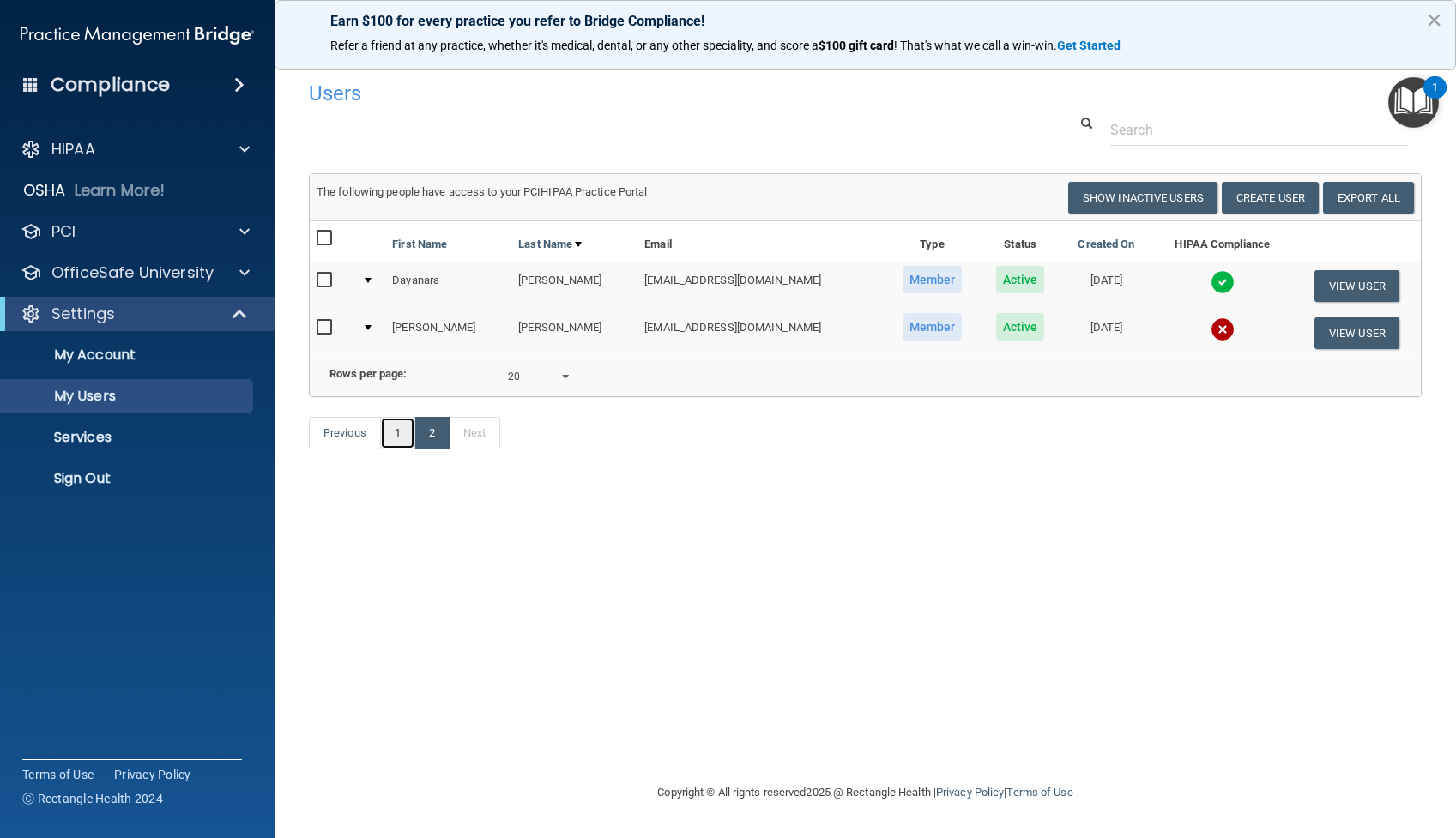
click at [397, 436] on link "1" at bounding box center [398, 434] width 35 height 33
select select "20"
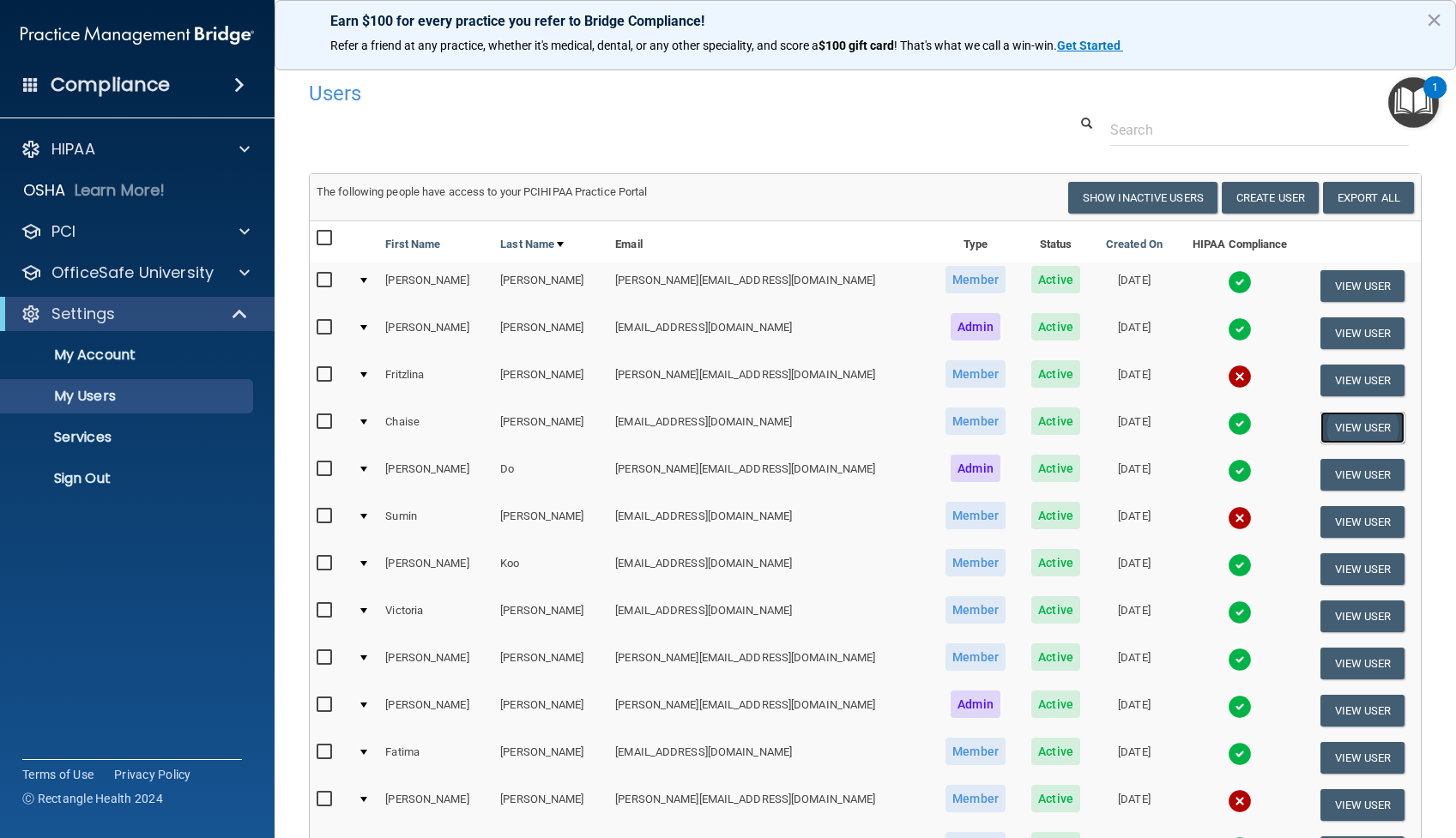
click at [1354, 426] on button "View User" at bounding box center [1362, 427] width 85 height 32
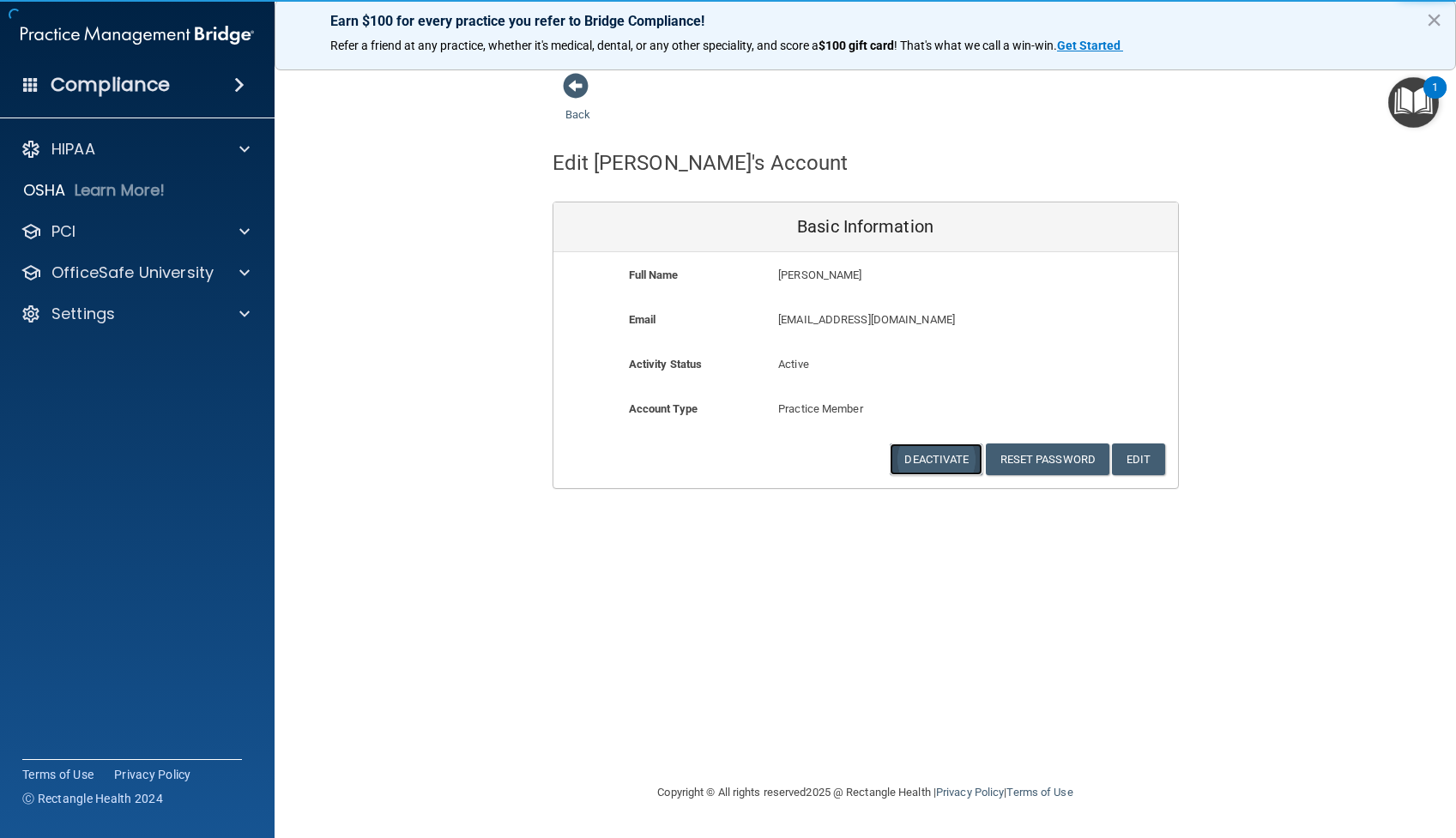
click at [933, 457] on button "Deactivate" at bounding box center [936, 459] width 92 height 32
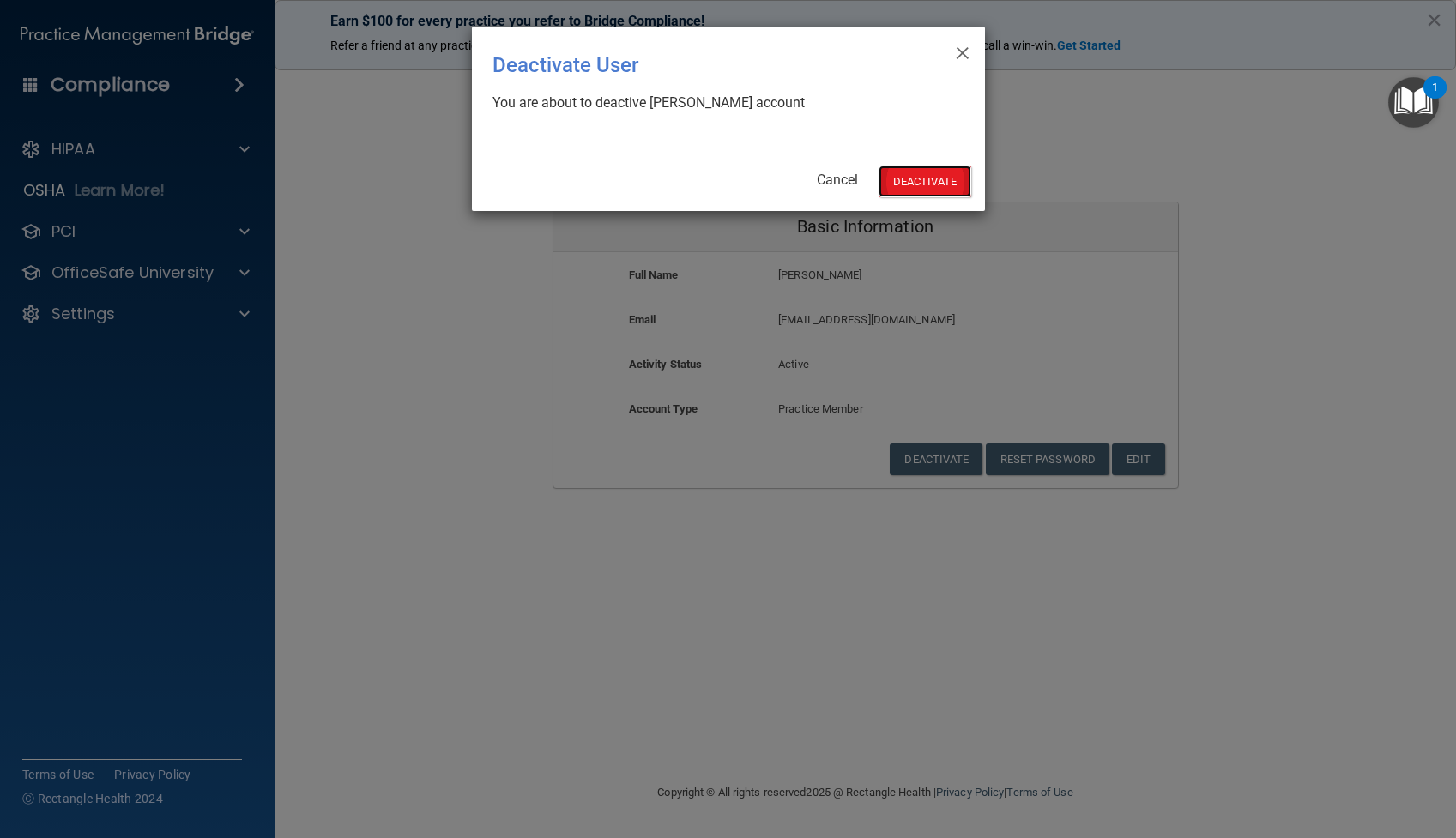
click at [923, 182] on button "Deactivate" at bounding box center [924, 181] width 92 height 32
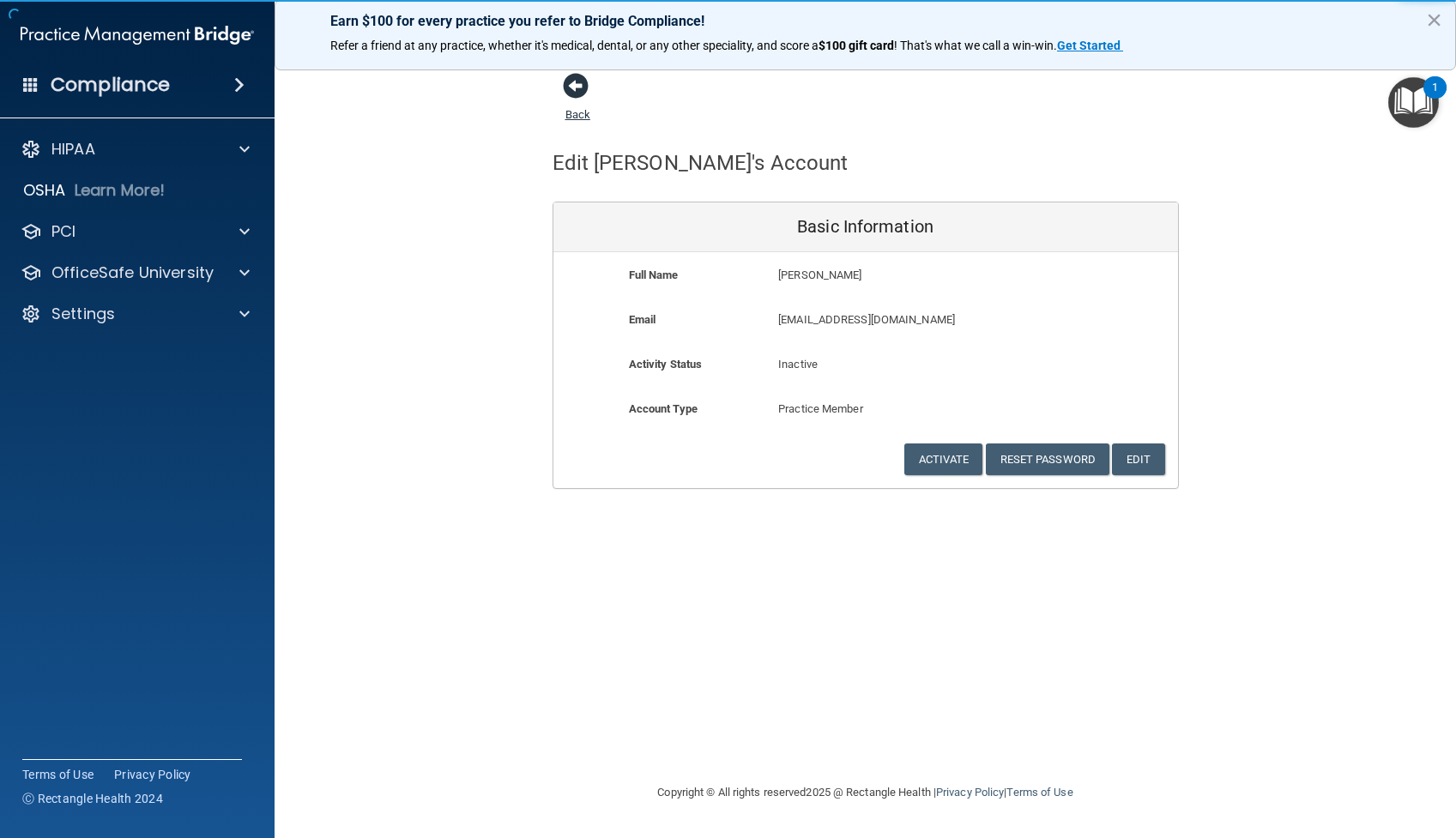
click at [576, 115] on link "Back" at bounding box center [578, 104] width 25 height 33
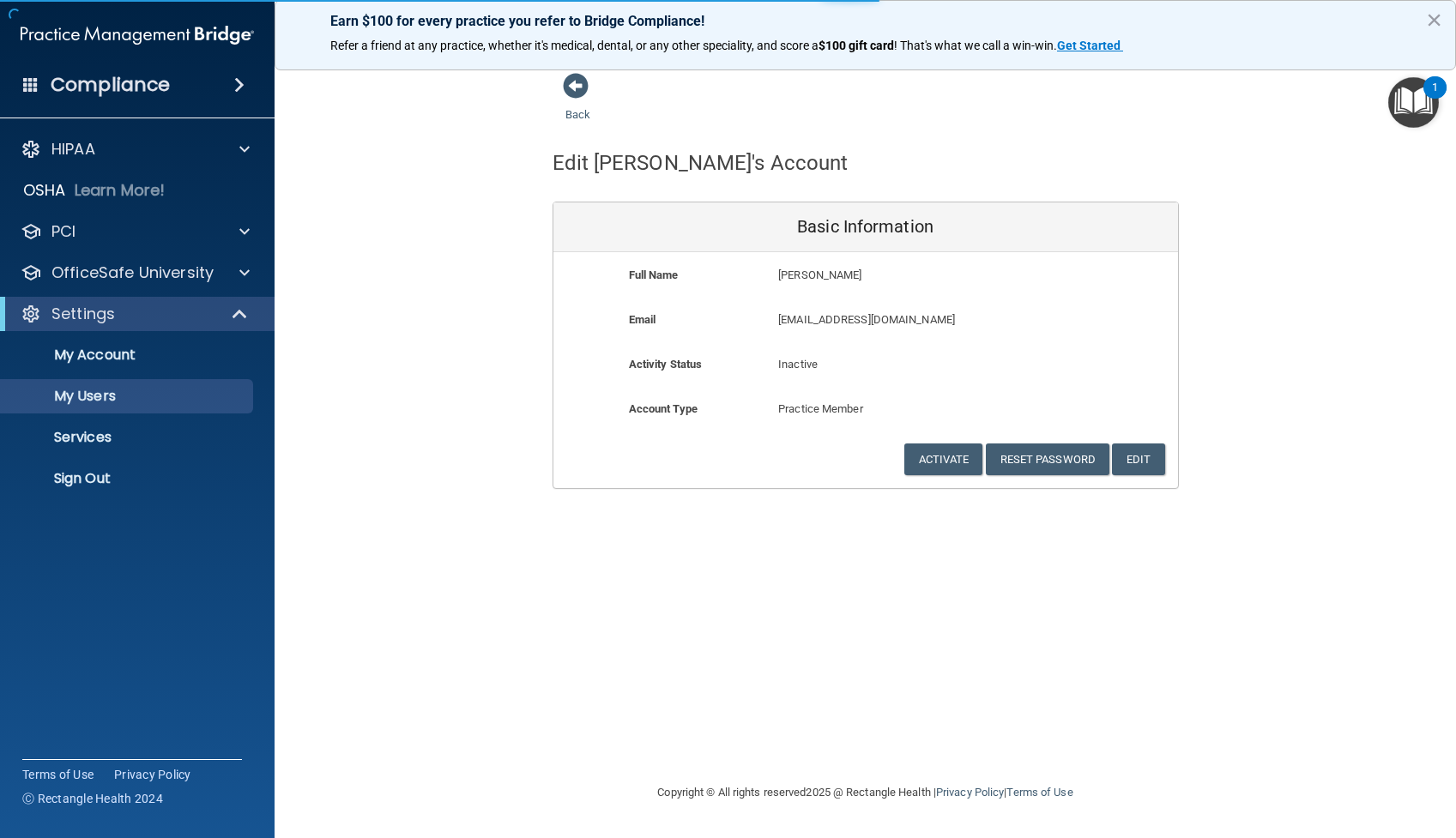
select select "20"
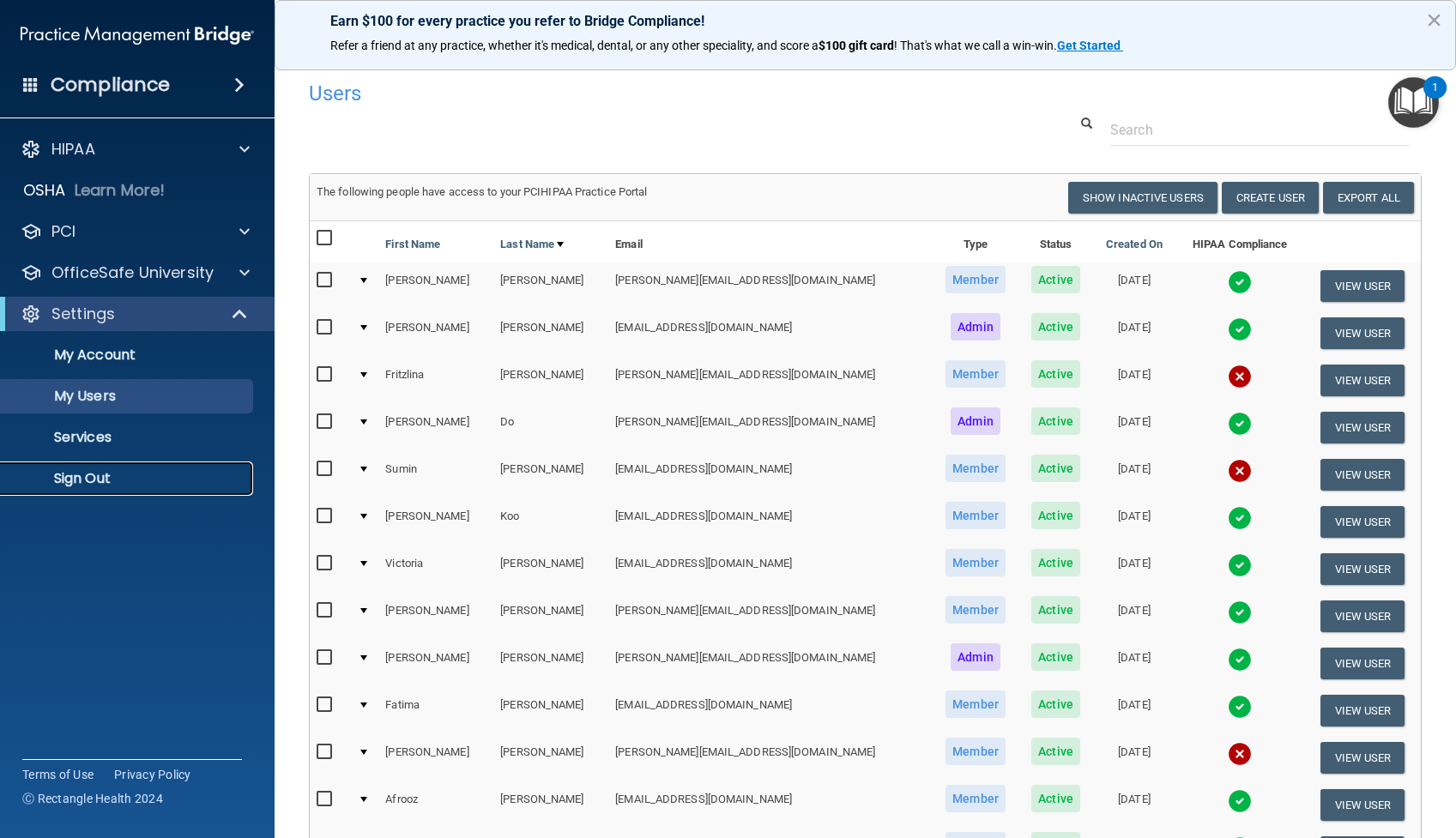
click at [89, 483] on p "Sign Out" at bounding box center [127, 478] width 234 height 17
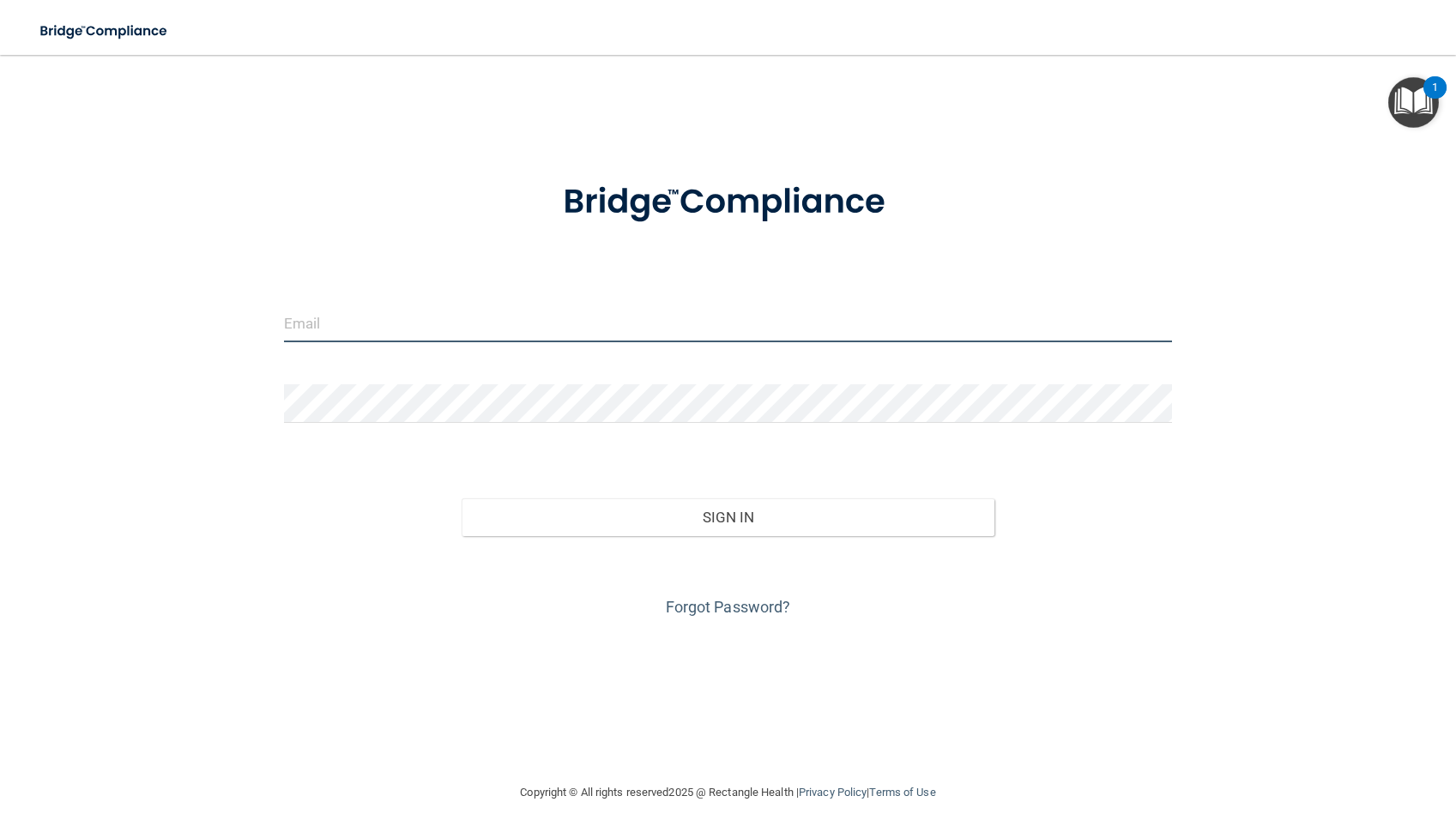
type input "[EMAIL_ADDRESS][DOMAIN_NAME]"
